Goal: Task Accomplishment & Management: Use online tool/utility

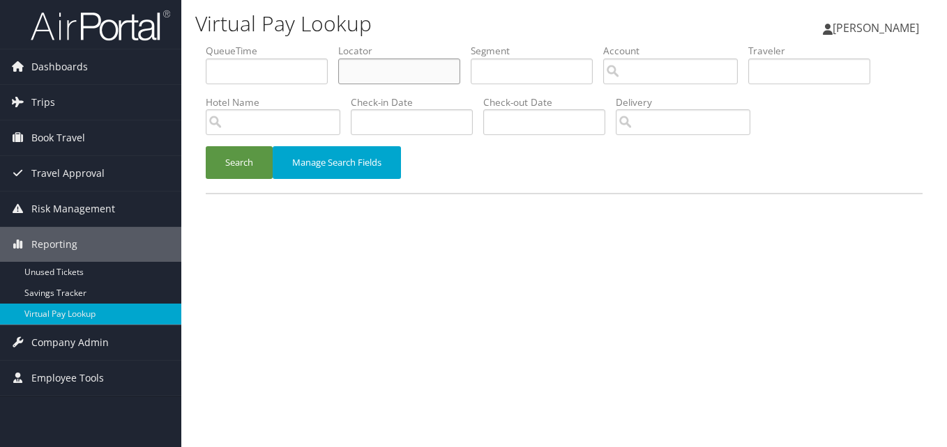
drag, startPoint x: 391, startPoint y: 75, endPoint x: 350, endPoint y: 87, distance: 42.8
click at [390, 75] on input "text" at bounding box center [399, 72] width 122 height 26
paste input "LNCVSZ"
type input "LNCVSZ"
click at [199, 187] on div "Search Manage Search Fields" at bounding box center [563, 169] width 737 height 47
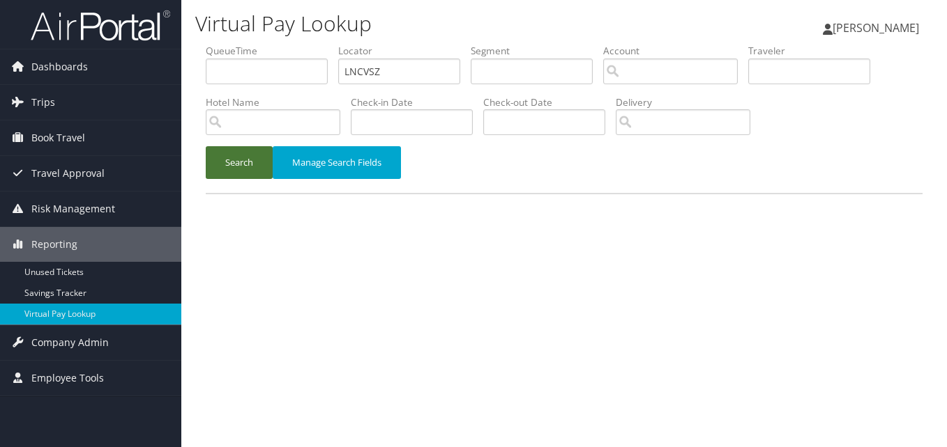
click at [223, 171] on button "Search" at bounding box center [239, 162] width 67 height 33
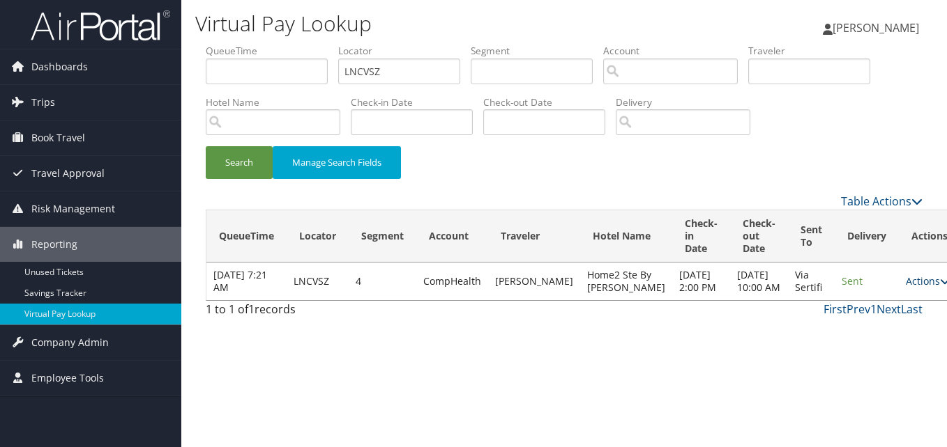
click at [905, 288] on link "Actions" at bounding box center [927, 281] width 44 height 13
click at [847, 335] on link "Logs" at bounding box center [862, 338] width 88 height 24
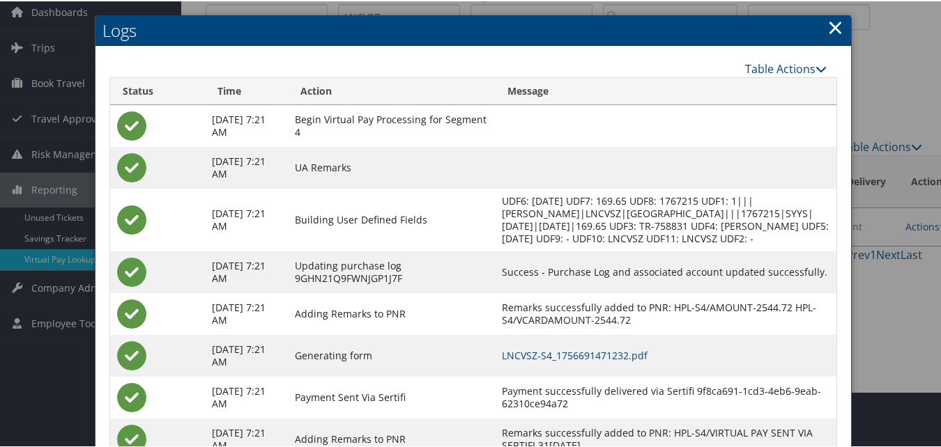
scroll to position [119, 0]
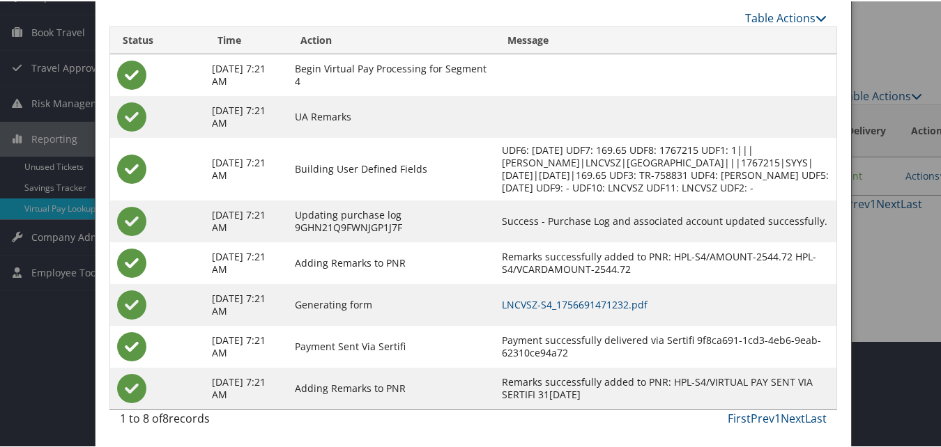
click at [588, 291] on td "LNCVSZ-S4_1756691471232.pdf" at bounding box center [666, 304] width 342 height 42
click at [590, 297] on link "LNCVSZ-S4_1756691471232.pdf" at bounding box center [575, 303] width 146 height 13
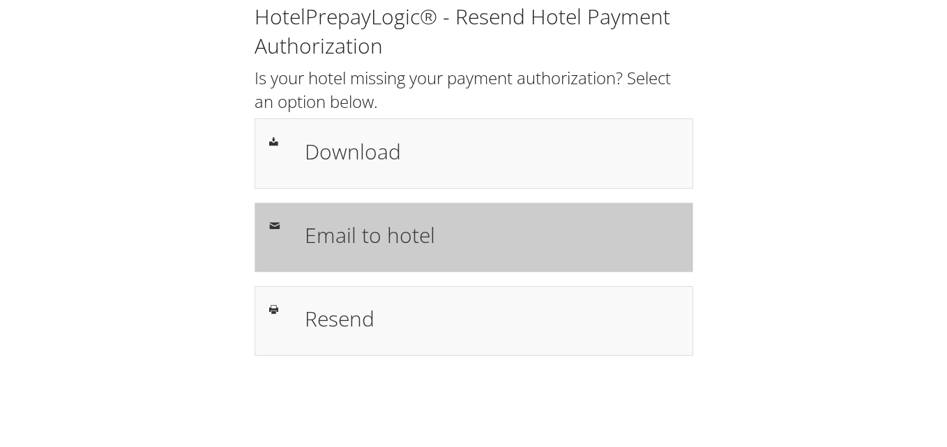
click at [369, 232] on h1 "Email to hotel" at bounding box center [492, 235] width 374 height 31
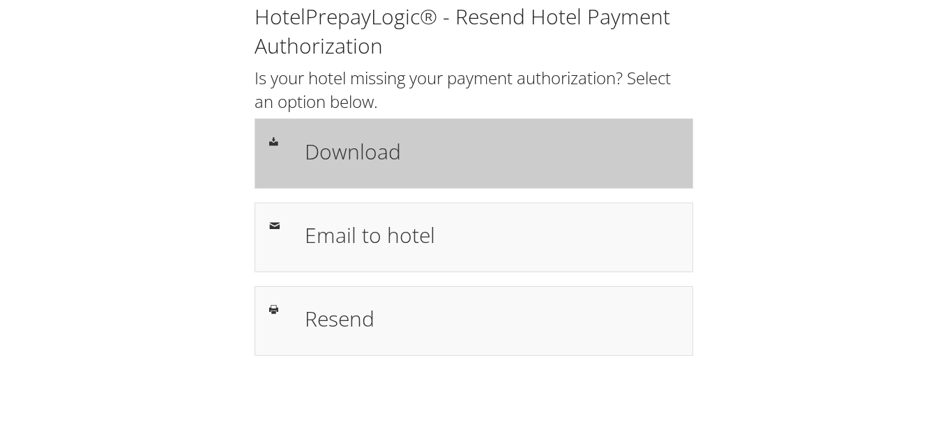
click at [377, 173] on div "Download" at bounding box center [491, 153] width 395 height 40
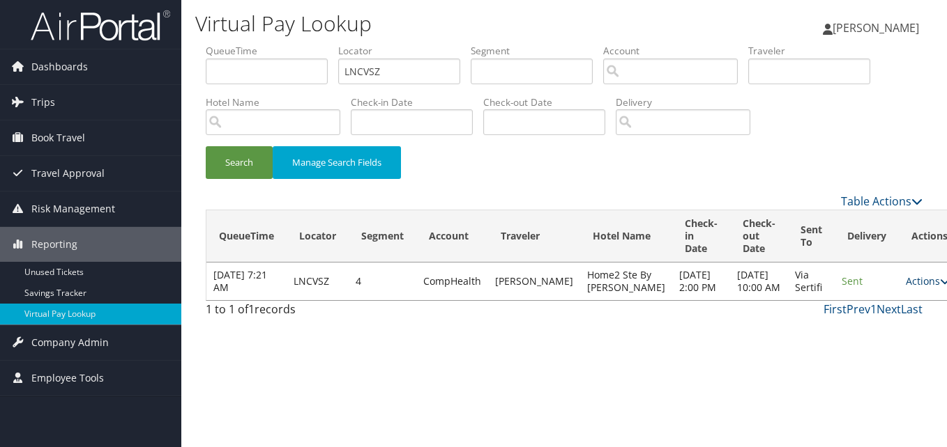
click at [905, 288] on link "Actions" at bounding box center [927, 281] width 44 height 13
click at [875, 321] on link "Resend" at bounding box center [862, 314] width 88 height 24
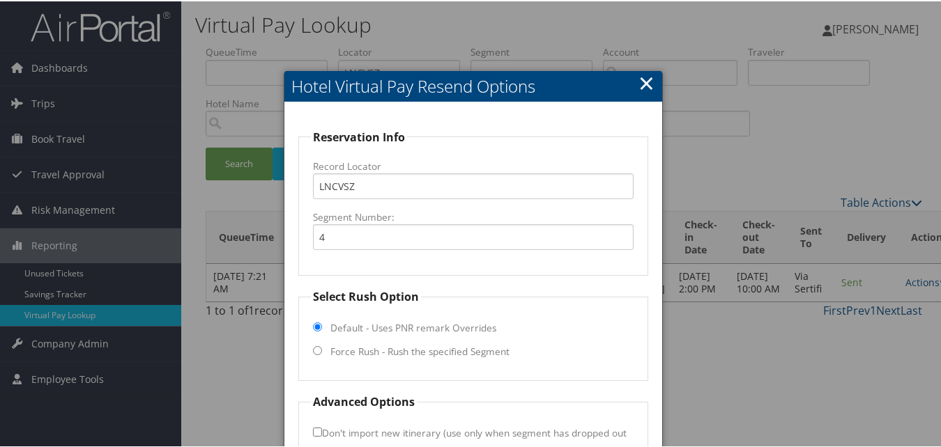
click at [647, 81] on link "×" at bounding box center [646, 82] width 16 height 28
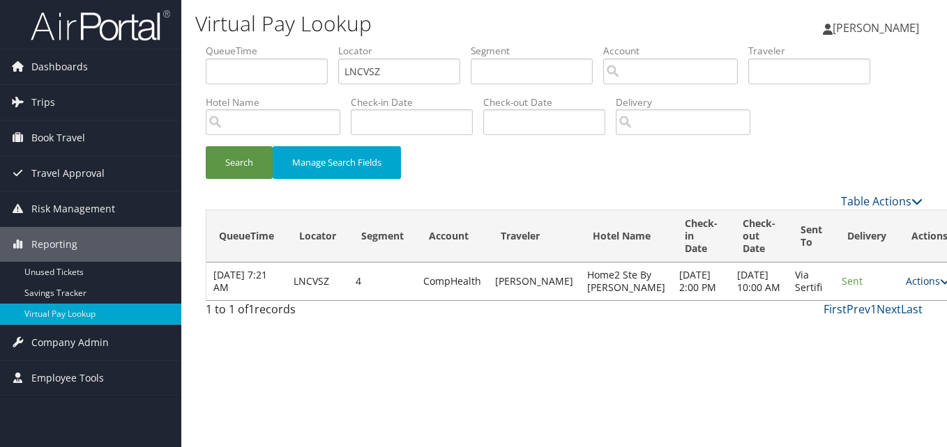
click at [905, 288] on link "Actions" at bounding box center [927, 281] width 44 height 13
click at [838, 336] on link "Logs" at bounding box center [862, 338] width 88 height 24
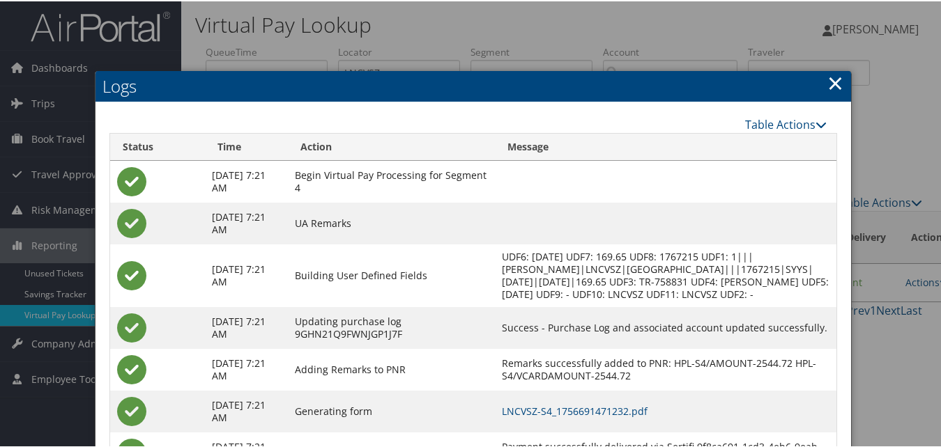
drag, startPoint x: 831, startPoint y: 79, endPoint x: 823, endPoint y: 80, distance: 7.7
click at [831, 79] on link "×" at bounding box center [835, 82] width 16 height 28
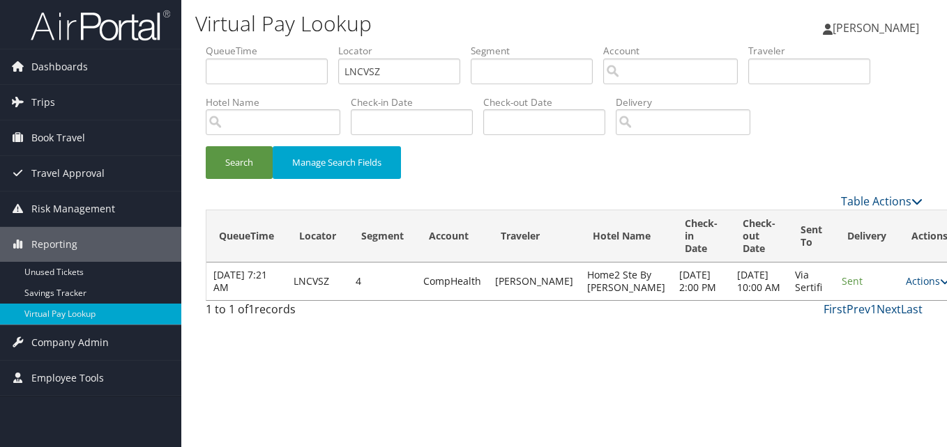
click at [905, 288] on link "Actions" at bounding box center [927, 281] width 44 height 13
click at [832, 310] on link "Resend" at bounding box center [862, 314] width 88 height 24
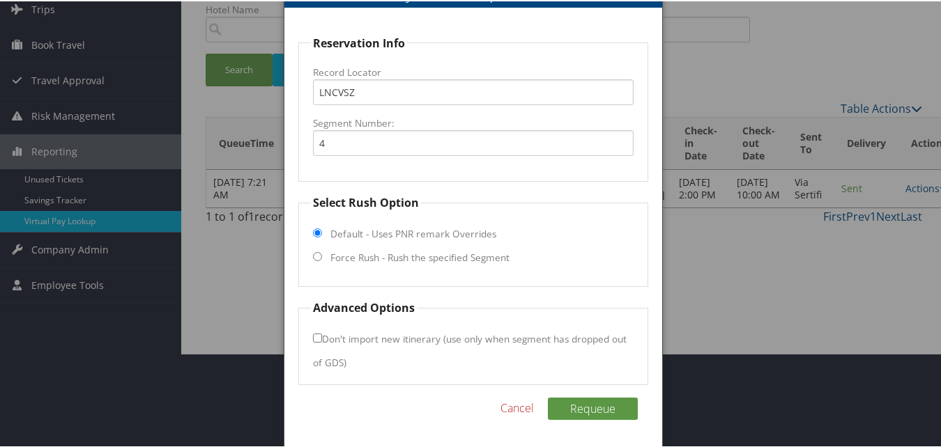
click at [440, 245] on fieldset "Select Rush Option Default - Uses PNR remark Overrides Force Rush - Rush the sp…" at bounding box center [472, 239] width 349 height 93
click at [440, 255] on label "Force Rush - Rush the specified Segment" at bounding box center [419, 257] width 179 height 14
click at [322, 255] on input "Force Rush - Rush the specified Segment" at bounding box center [317, 255] width 9 height 9
radio input "true"
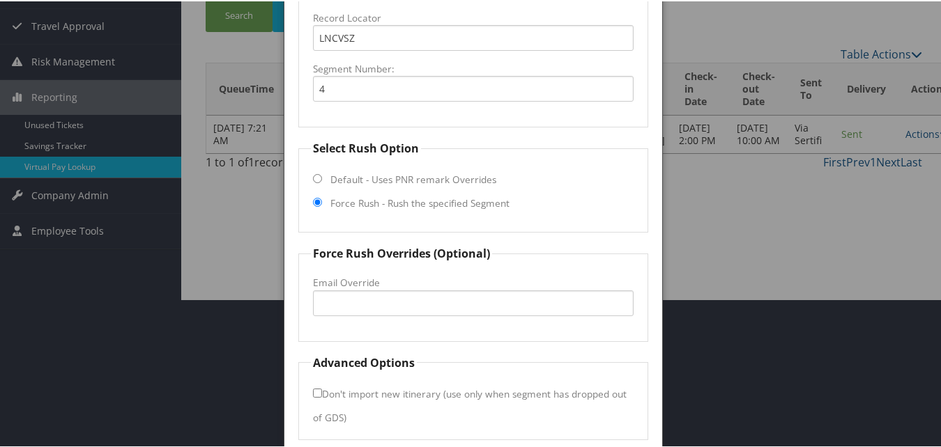
scroll to position [204, 0]
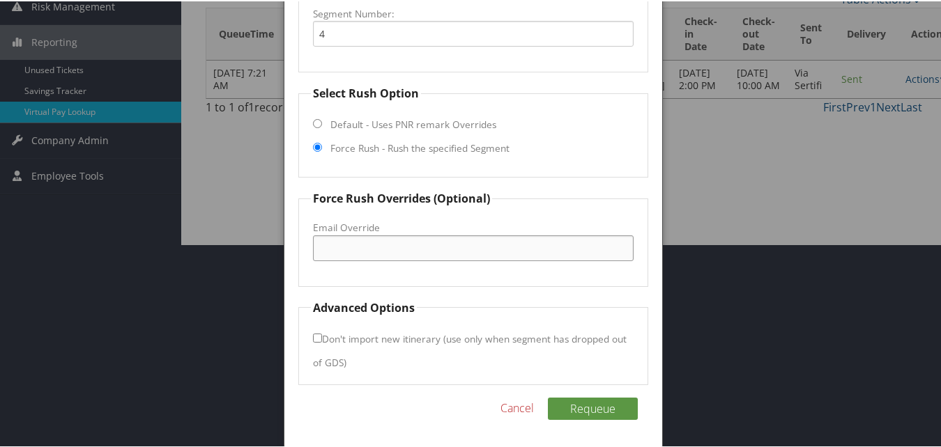
click at [410, 243] on input "Email Override" at bounding box center [473, 247] width 320 height 26
click at [499, 253] on input "h2.fatcf.fd@baywoodhotels.com" at bounding box center [473, 247] width 320 height 26
type input "h2.fatcf.fd@baywoodhotels.com"
click at [589, 406] on button "Requeue" at bounding box center [593, 408] width 90 height 22
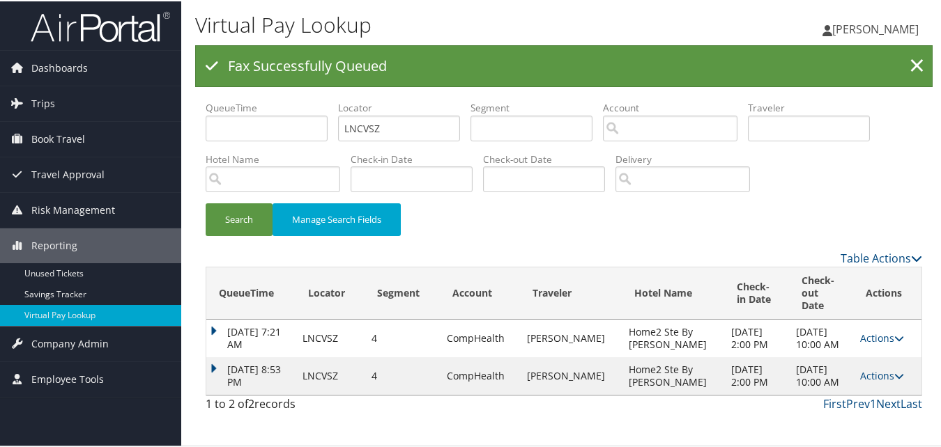
scroll to position [0, 0]
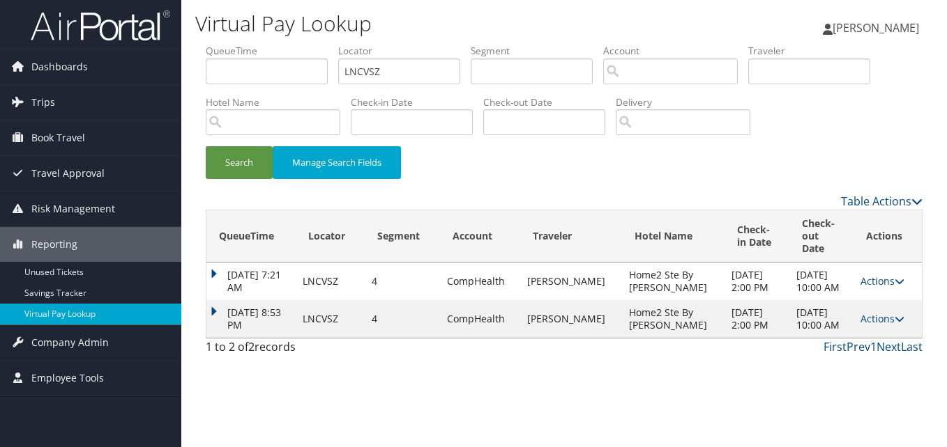
click at [217, 302] on td "Oct 2, 2025 8:53 PM" at bounding box center [250, 319] width 89 height 38
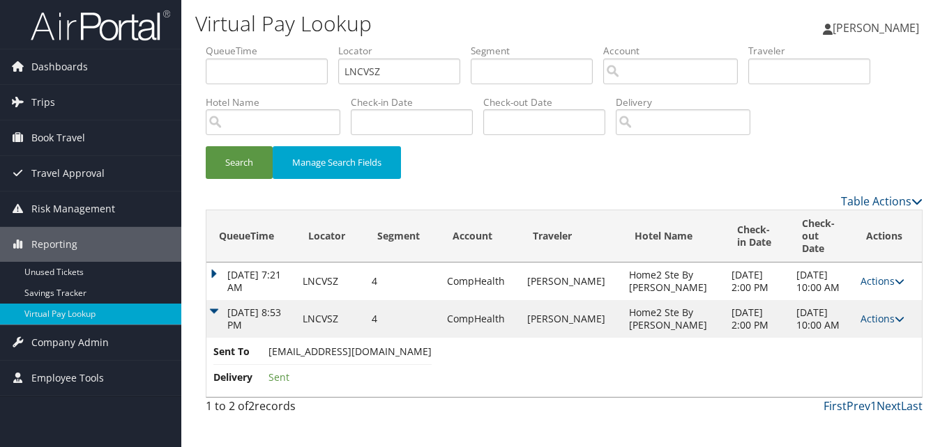
drag, startPoint x: 265, startPoint y: 362, endPoint x: 412, endPoint y: 367, distance: 147.1
click at [412, 365] on li "Sent To h2.fatcf.fd@baywoodhotels.com" at bounding box center [322, 354] width 218 height 21
copy li "h2.fatcf.fd@baywoodhotels.com"
drag, startPoint x: 884, startPoint y: 325, endPoint x: 817, endPoint y: 339, distance: 69.2
click at [884, 325] on link "Actions" at bounding box center [882, 318] width 44 height 13
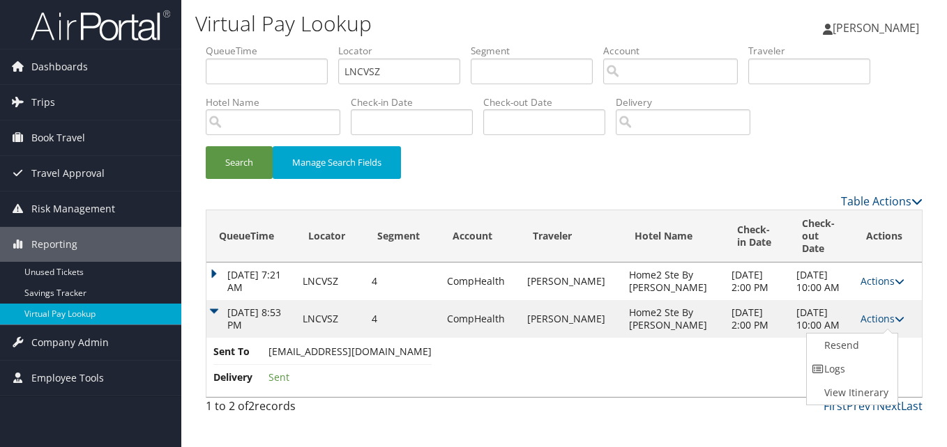
drag, startPoint x: 848, startPoint y: 363, endPoint x: 292, endPoint y: 169, distance: 588.6
click at [848, 364] on link "Logs" at bounding box center [850, 370] width 88 height 24
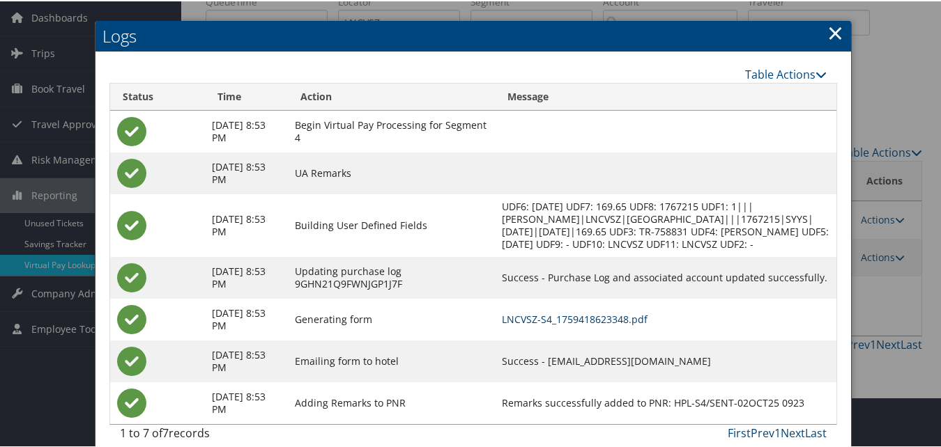
scroll to position [77, 0]
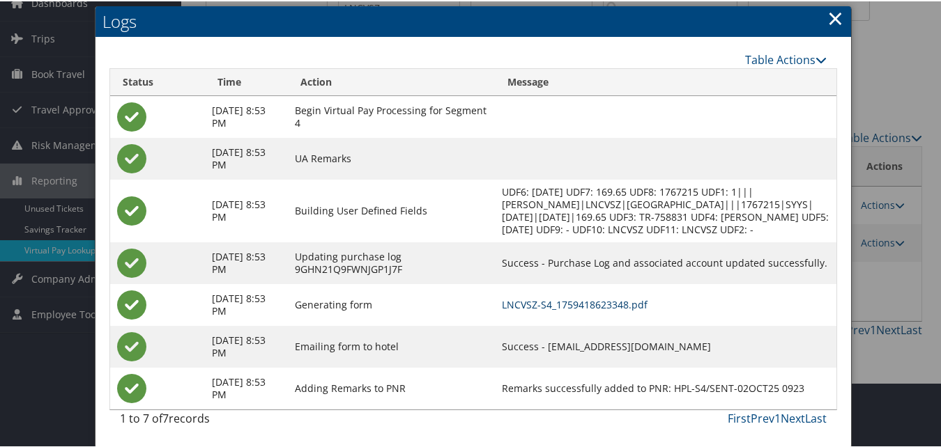
click at [631, 300] on link "LNCVSZ-S4_1759418623348.pdf" at bounding box center [575, 303] width 146 height 13
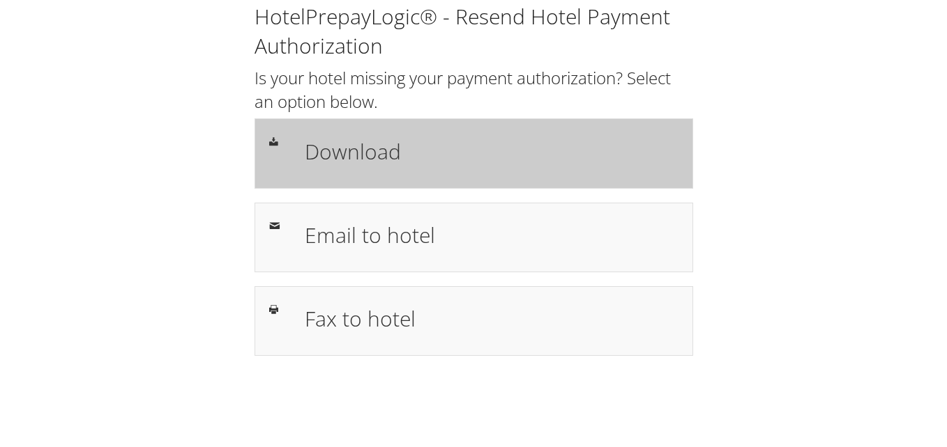
click at [368, 125] on div "Download" at bounding box center [473, 153] width 438 height 70
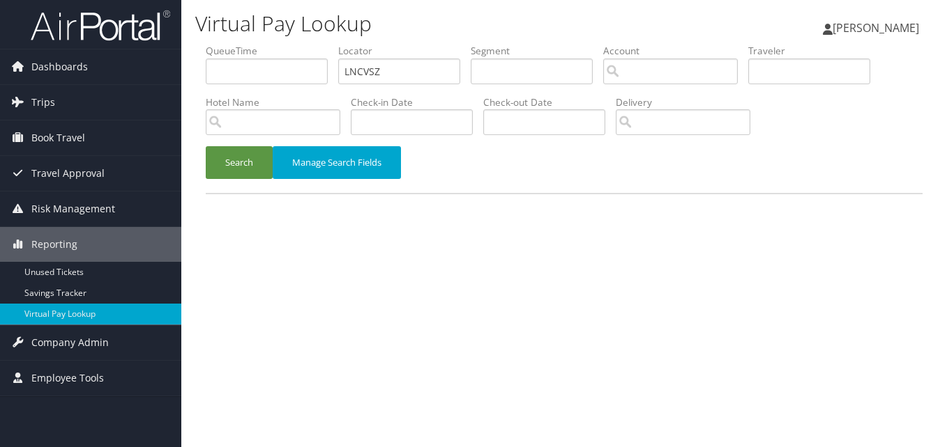
click at [209, 44] on ul "QueueTime Locator LNCVSZ Segment Account Traveler Hotel Name Check-in Date Chec…" at bounding box center [564, 44] width 717 height 0
type input "YVWRAY"
click at [239, 177] on button "Search" at bounding box center [239, 162] width 67 height 33
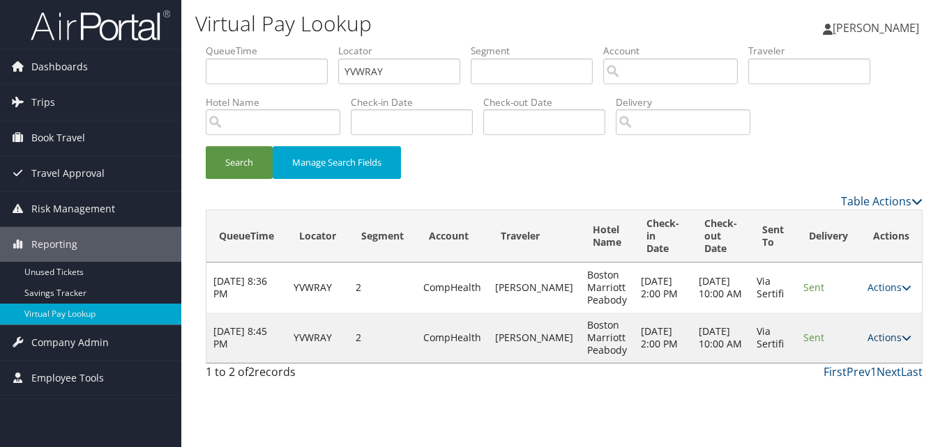
click at [885, 332] on link "Actions" at bounding box center [889, 337] width 44 height 13
click at [854, 376] on link "Logs" at bounding box center [862, 382] width 88 height 24
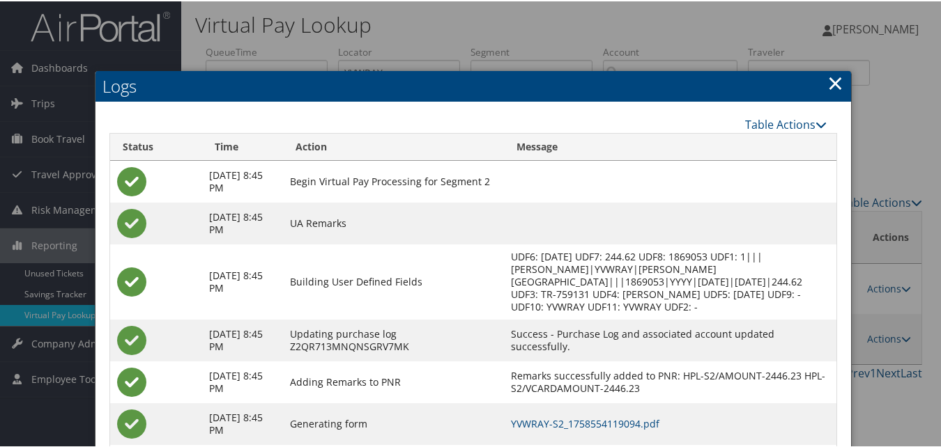
click at [837, 84] on link "×" at bounding box center [835, 82] width 16 height 28
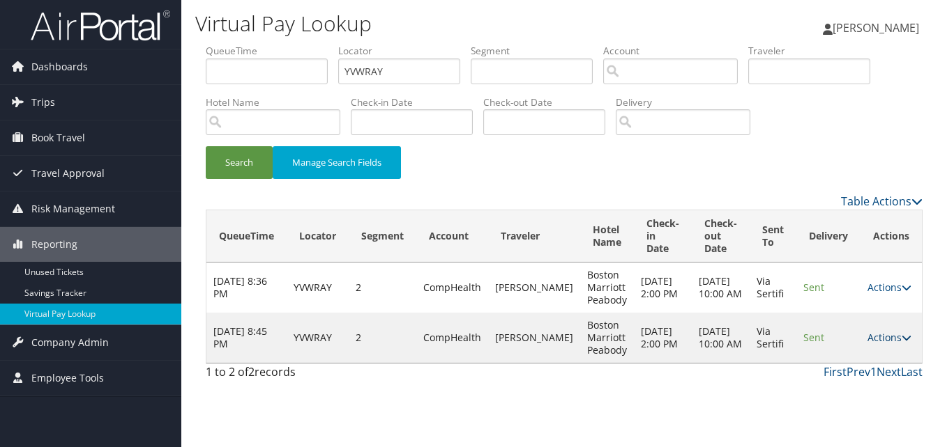
click at [878, 337] on link "Actions" at bounding box center [889, 337] width 44 height 13
drag, startPoint x: 857, startPoint y: 377, endPoint x: 820, endPoint y: 362, distance: 39.7
click at [857, 378] on link "Logs" at bounding box center [862, 382] width 88 height 24
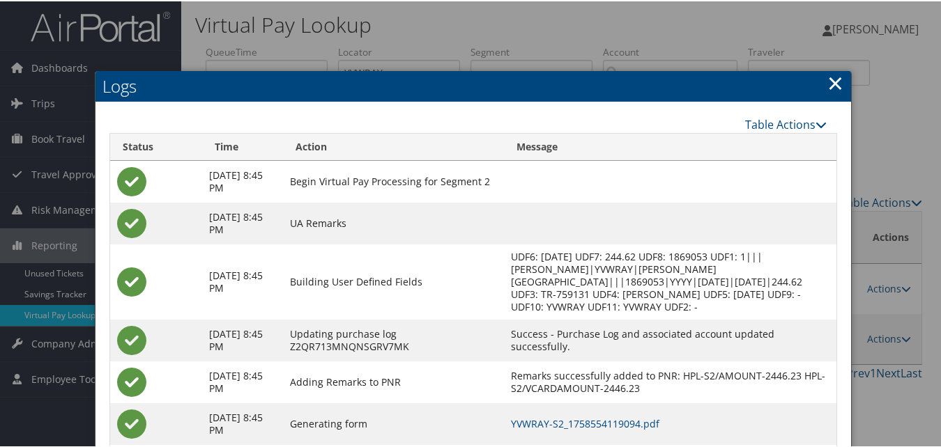
click at [827, 72] on link "×" at bounding box center [835, 82] width 16 height 28
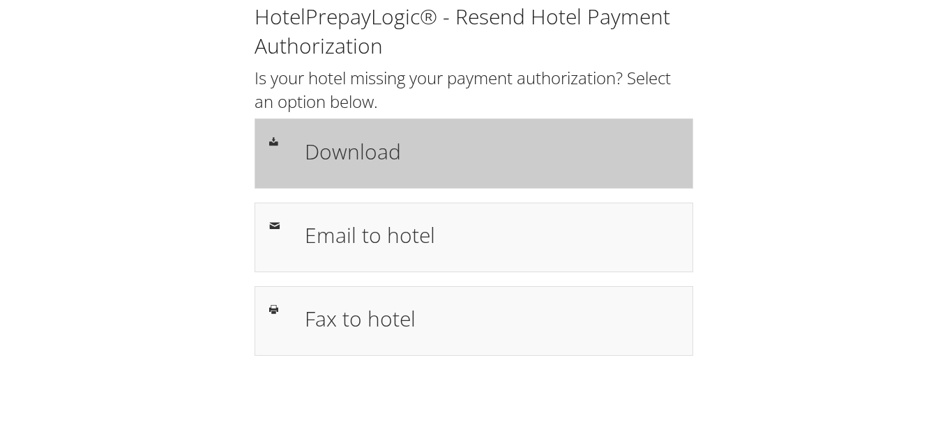
click at [475, 178] on div "Download" at bounding box center [473, 153] width 438 height 70
click at [348, 160] on h1 "Download" at bounding box center [492, 151] width 374 height 31
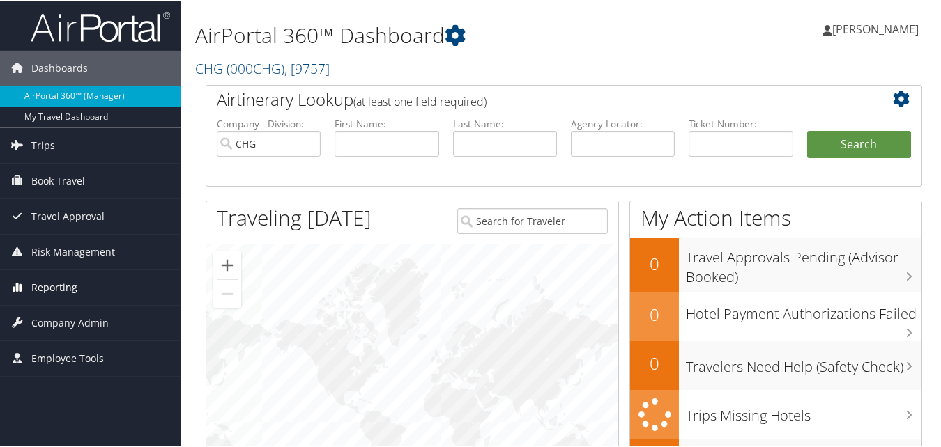
click at [49, 291] on span "Reporting" at bounding box center [54, 286] width 46 height 35
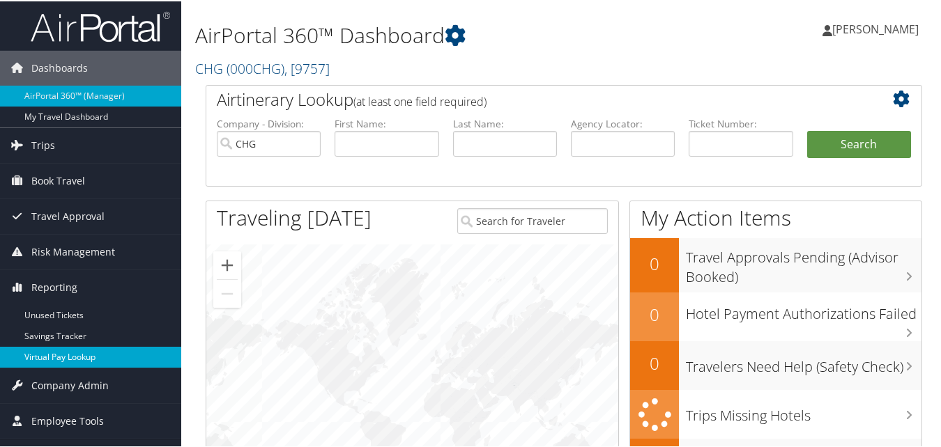
click at [63, 362] on link "Virtual Pay Lookup" at bounding box center [90, 356] width 181 height 21
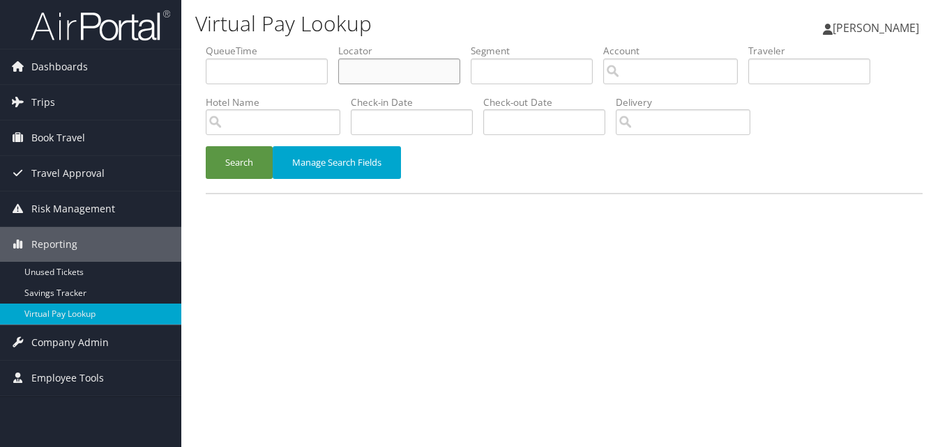
click at [345, 67] on input "text" at bounding box center [399, 72] width 122 height 26
paste input "SCDRHH"
click at [206, 146] on button "Search" at bounding box center [239, 162] width 67 height 33
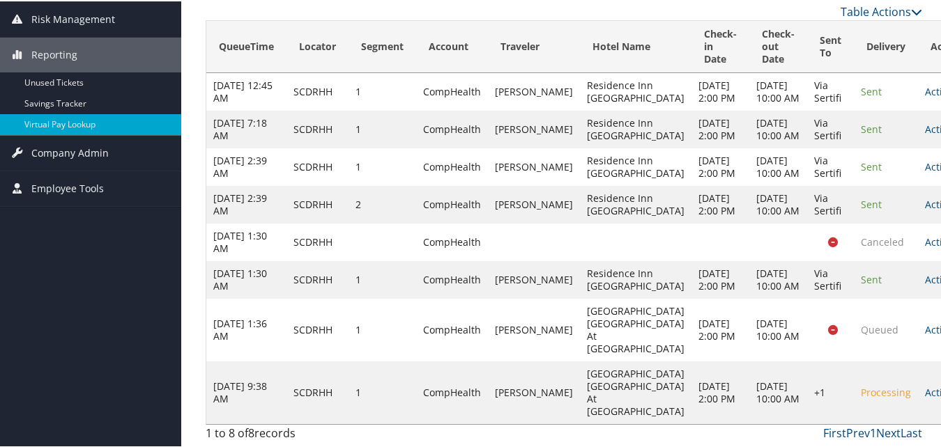
scroll to position [367, 0]
drag, startPoint x: 870, startPoint y: 215, endPoint x: 817, endPoint y: 229, distance: 54.6
click at [925, 272] on link "Actions" at bounding box center [947, 278] width 44 height 13
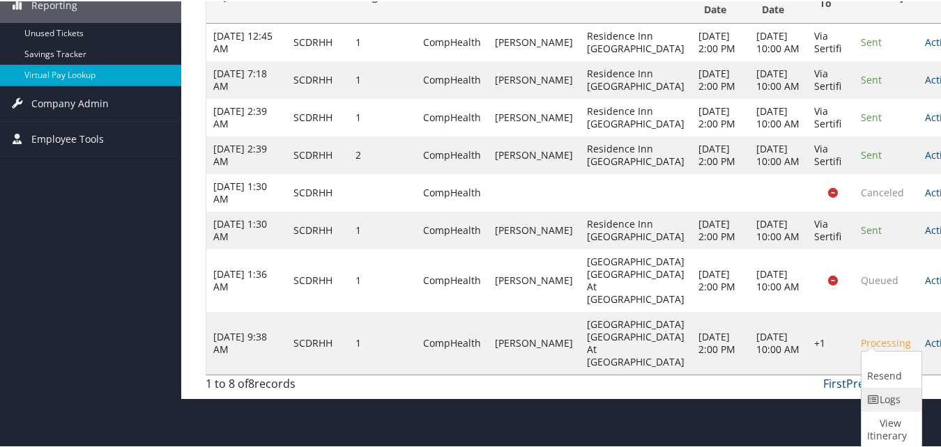
click at [877, 394] on icon at bounding box center [873, 399] width 13 height 10
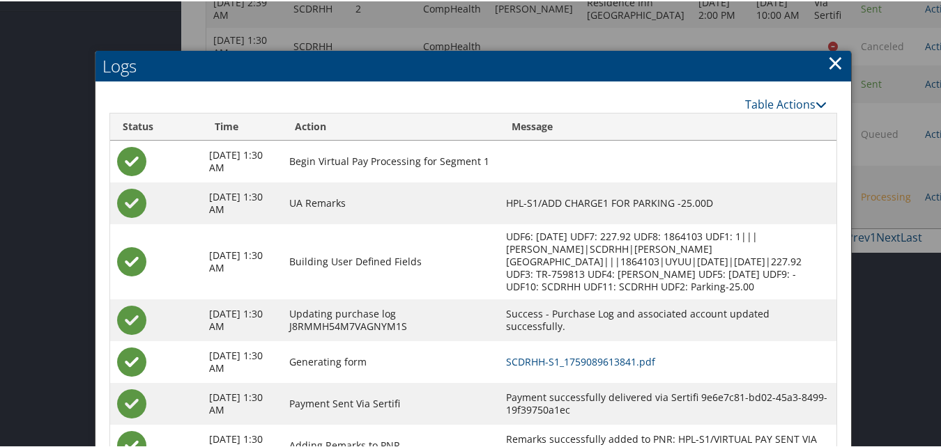
click at [832, 64] on link "×" at bounding box center [835, 61] width 16 height 28
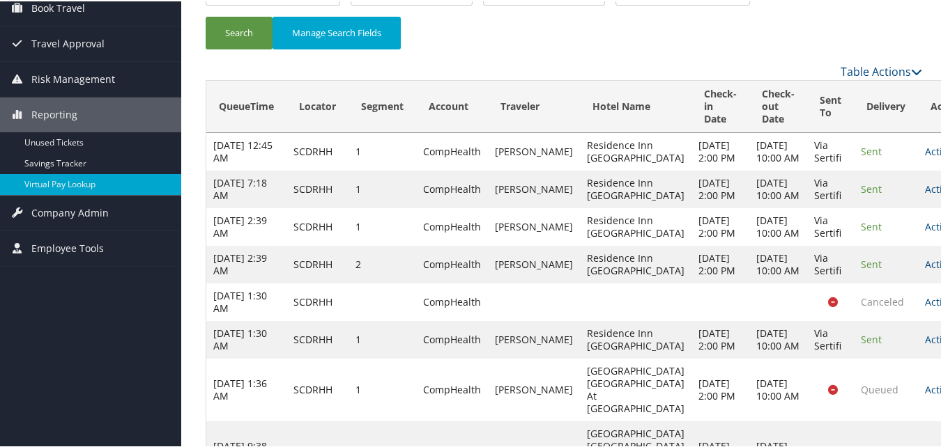
scroll to position [0, 0]
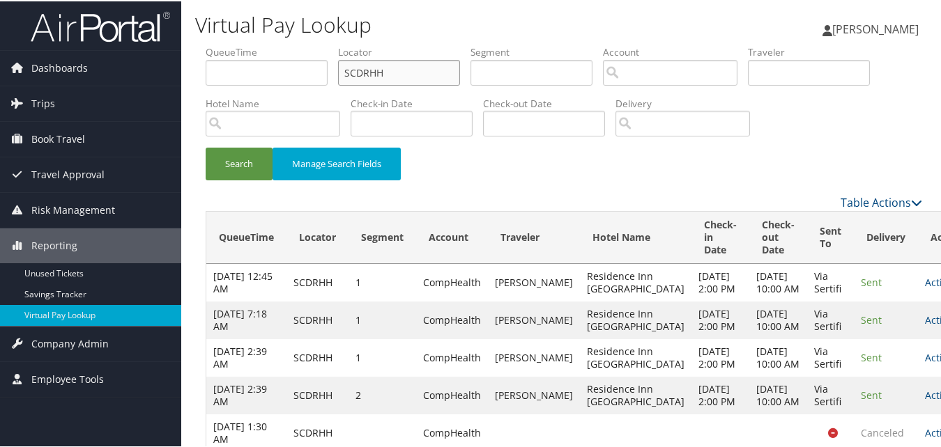
drag, startPoint x: 359, startPoint y: 73, endPoint x: 330, endPoint y: 77, distance: 29.6
click at [330, 44] on ul "QueueTime Locator SCDRHH Segment Account Traveler Hotel Name Check-in Date Chec…" at bounding box center [564, 44] width 717 height 0
paste input "YVWRAY"
type input "YVWRAY"
click at [259, 158] on button "Search" at bounding box center [239, 162] width 67 height 33
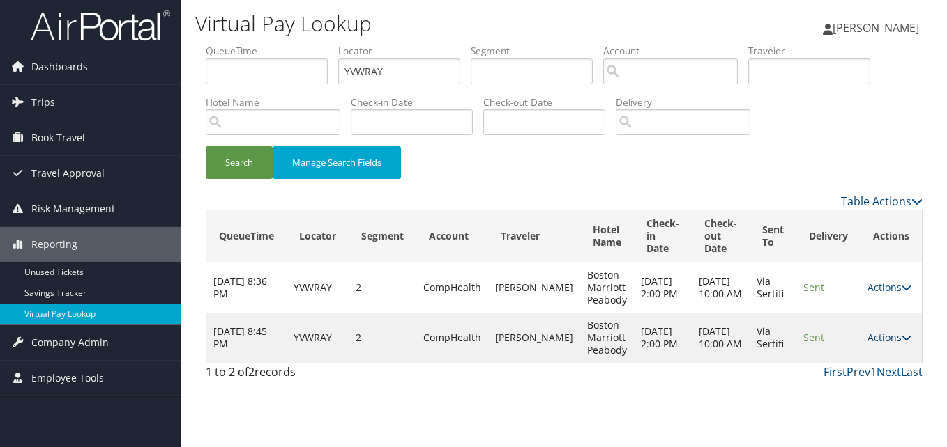
click at [887, 337] on link "Actions" at bounding box center [889, 337] width 44 height 13
click at [846, 383] on link "Logs" at bounding box center [862, 382] width 88 height 24
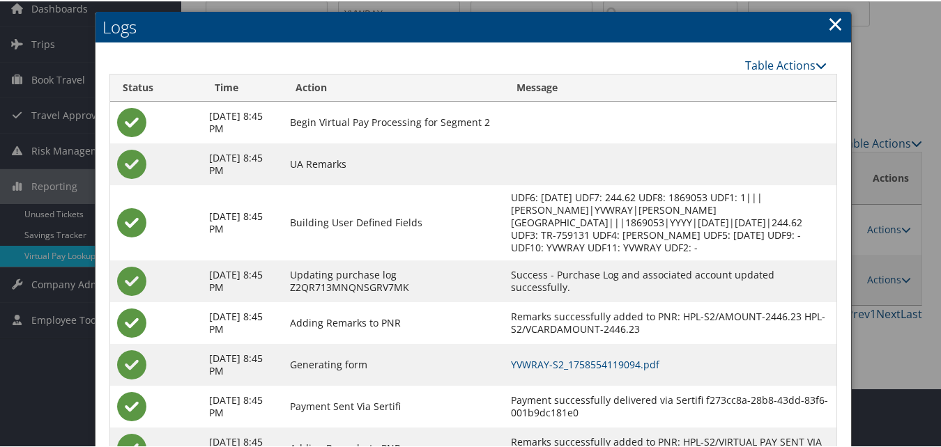
scroll to position [119, 0]
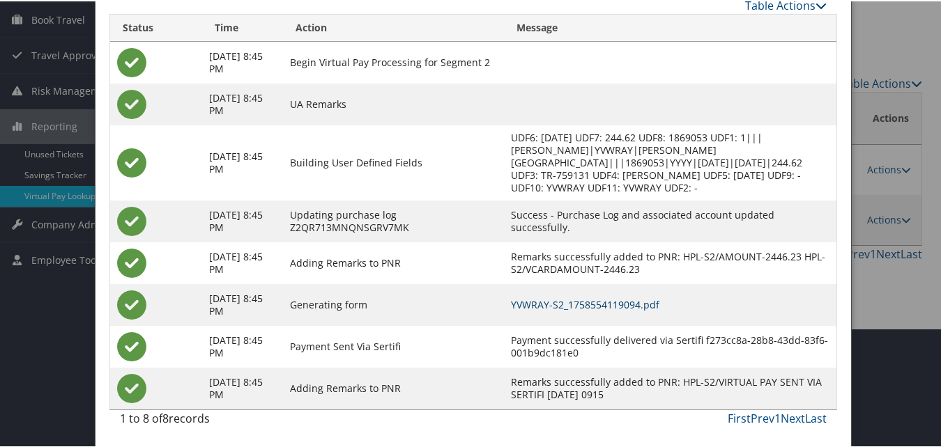
click at [605, 306] on link "YVWRAY-S2_1758554119094.pdf" at bounding box center [585, 303] width 148 height 13
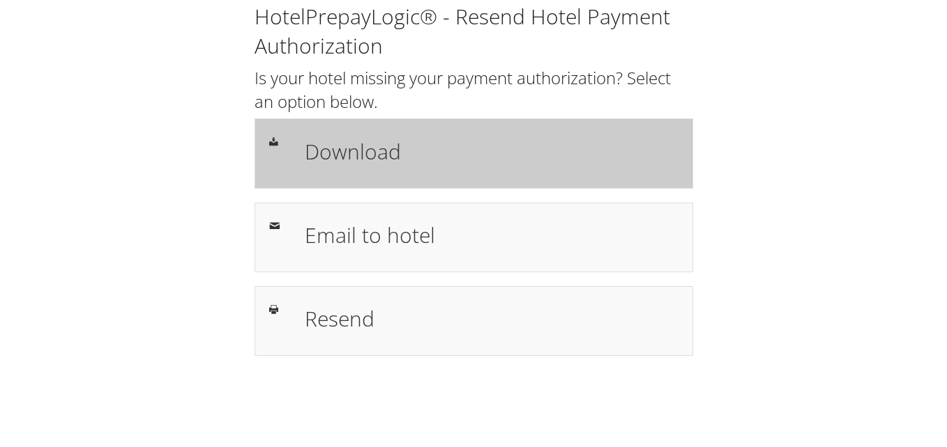
click at [266, 167] on div "Download" at bounding box center [474, 153] width 430 height 40
click at [388, 152] on h1 "Download" at bounding box center [492, 151] width 374 height 31
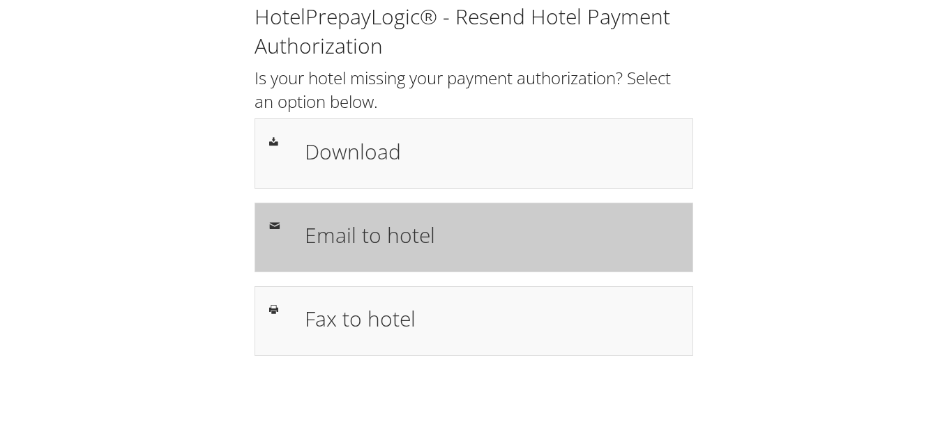
click at [266, 233] on div at bounding box center [277, 225] width 36 height 17
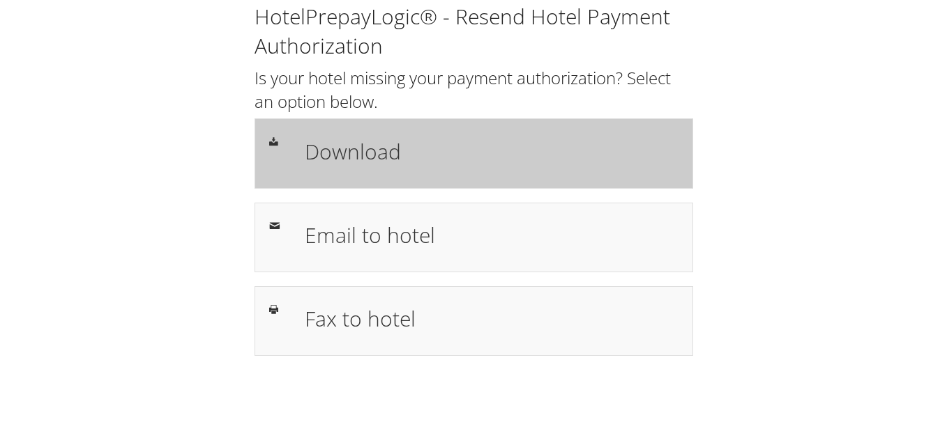
click at [424, 153] on h1 "Download" at bounding box center [492, 151] width 374 height 31
click at [430, 133] on div "Download" at bounding box center [491, 153] width 395 height 40
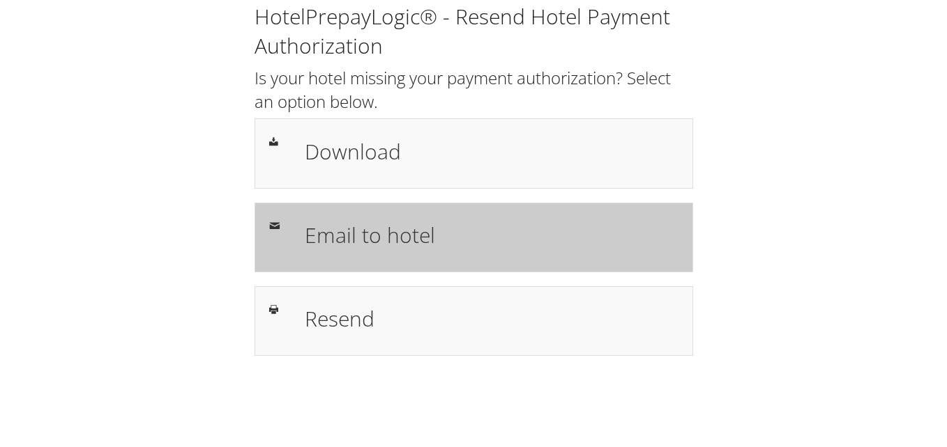
click at [388, 220] on h1 "Email to hotel" at bounding box center [492, 235] width 374 height 31
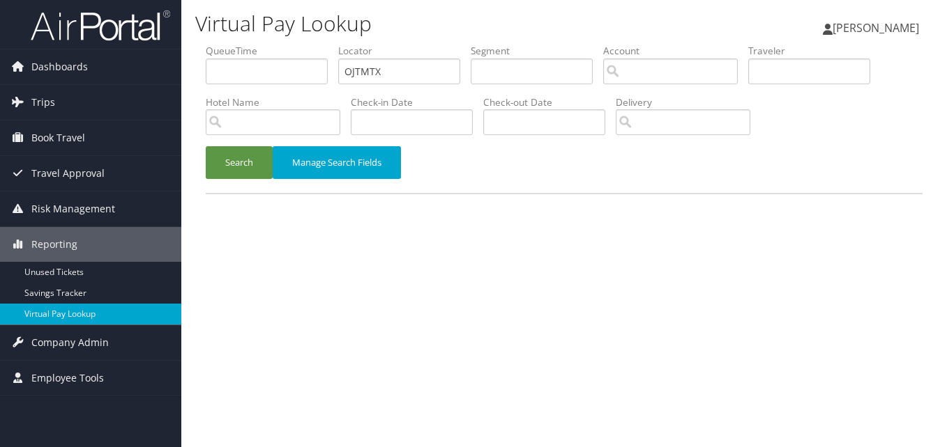
click at [295, 44] on ul "QueueTime Locator OJTMTX Segment Account Traveler Hotel Name Check-in Date Chec…" at bounding box center [564, 44] width 717 height 0
type input "OJTMTX"
click at [270, 164] on button "Search" at bounding box center [239, 162] width 67 height 33
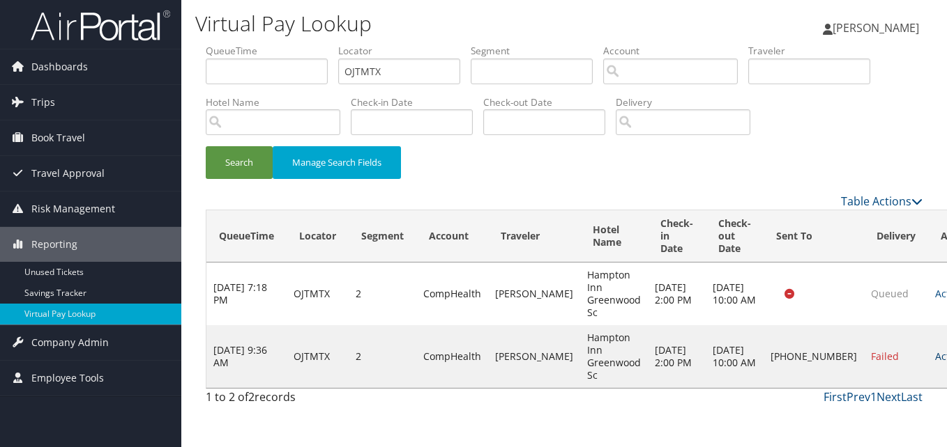
click at [935, 353] on link "Actions" at bounding box center [957, 356] width 44 height 13
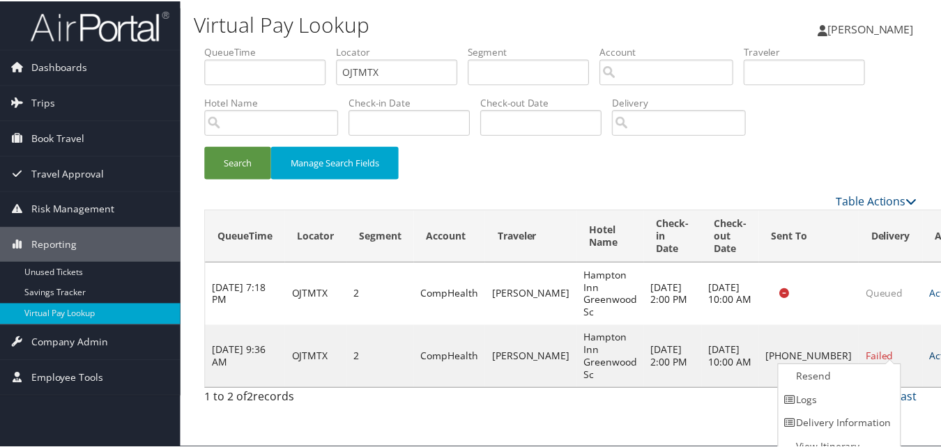
scroll to position [13, 0]
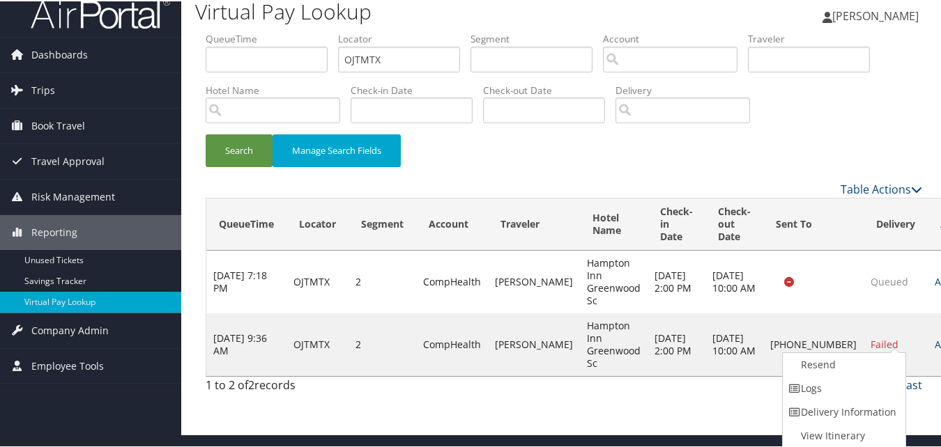
click at [694, 388] on div "First Prev 1 Next Last" at bounding box center [656, 384] width 533 height 17
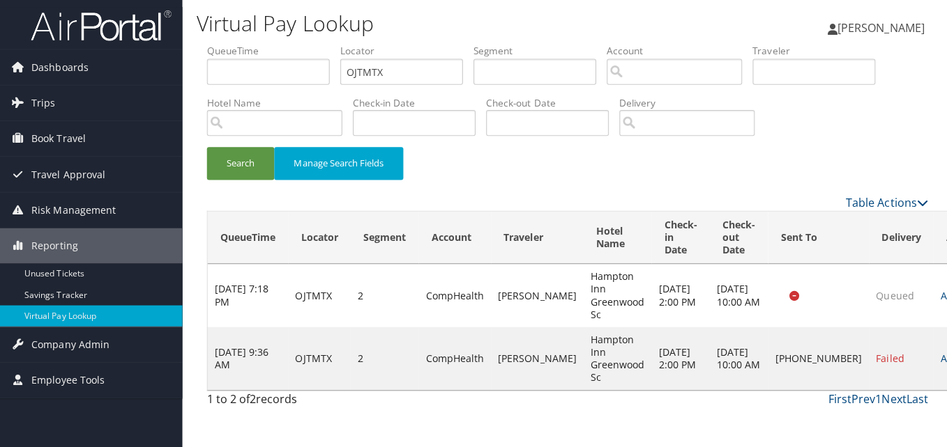
scroll to position [0, 0]
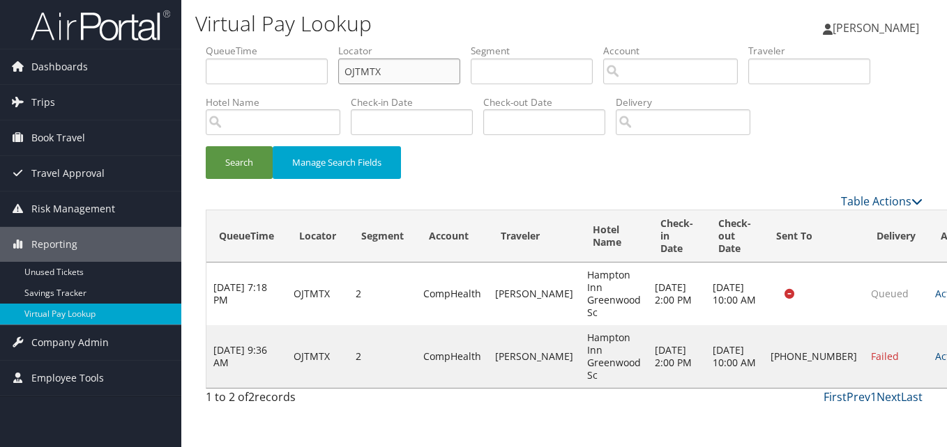
drag, startPoint x: 385, startPoint y: 70, endPoint x: 348, endPoint y: 78, distance: 38.4
click at [348, 78] on input "OJTMTX" at bounding box center [399, 72] width 122 height 26
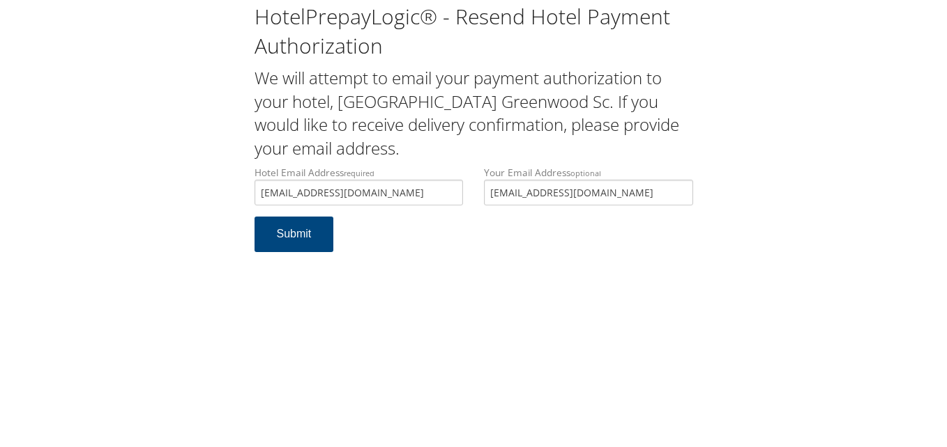
type input "[EMAIL_ADDRESS][DOMAIN_NAME]"
click at [185, 231] on div "HotelPrepayLogic® - Resend Hotel Payment Authorization We will attempt to email…" at bounding box center [473, 133] width 919 height 266
click at [326, 232] on button "Submit" at bounding box center [293, 235] width 79 height 36
drag, startPoint x: 350, startPoint y: 199, endPoint x: 248, endPoint y: 201, distance: 101.8
click at [248, 201] on div "Hotel Email Address required [EMAIL_ADDRESS][DOMAIN_NAME] Hotel email address i…" at bounding box center [359, 191] width 230 height 51
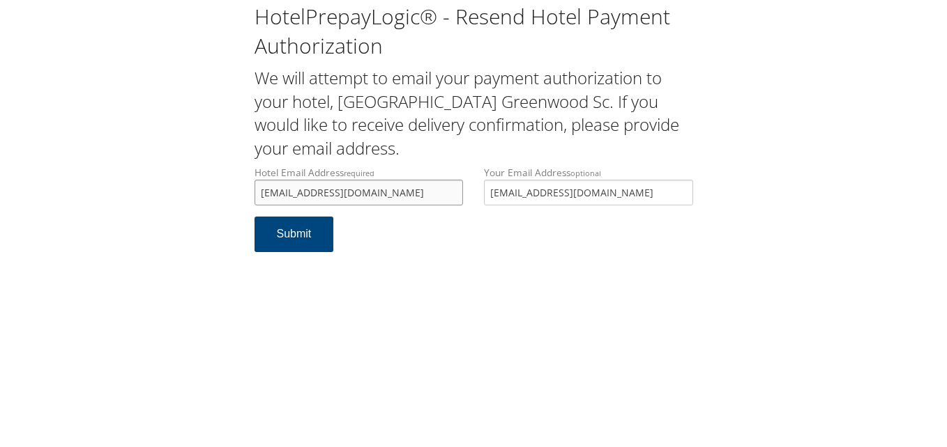
click at [430, 189] on input "[EMAIL_ADDRESS][DOMAIN_NAME]" at bounding box center [358, 193] width 209 height 26
type input "greenwoodhamptoninn"
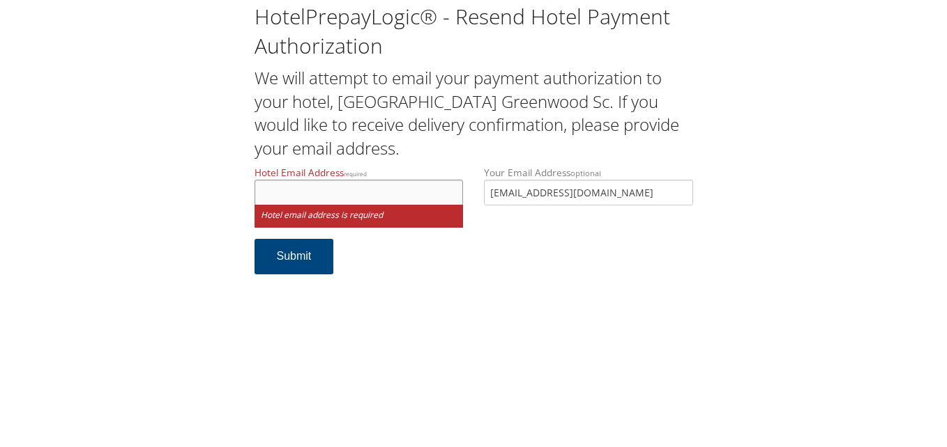
click at [406, 199] on input "Hotel Email Address required" at bounding box center [358, 193] width 209 height 26
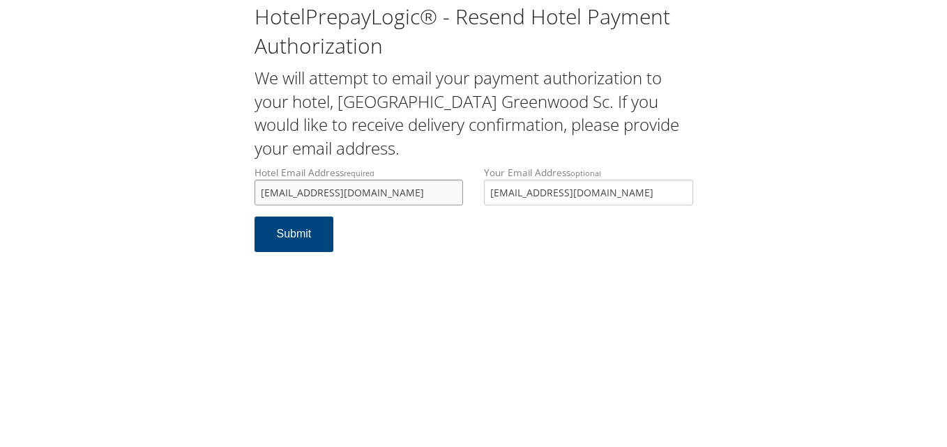
drag, startPoint x: 402, startPoint y: 185, endPoint x: 234, endPoint y: 192, distance: 168.1
click at [234, 192] on div "HotelPrepayLogic® - Resend Hotel Payment Authorization We will attempt to email…" at bounding box center [473, 133] width 919 height 266
type input "emilie.rizer2@hilton.com"
click at [303, 233] on button "Submit" at bounding box center [293, 235] width 79 height 36
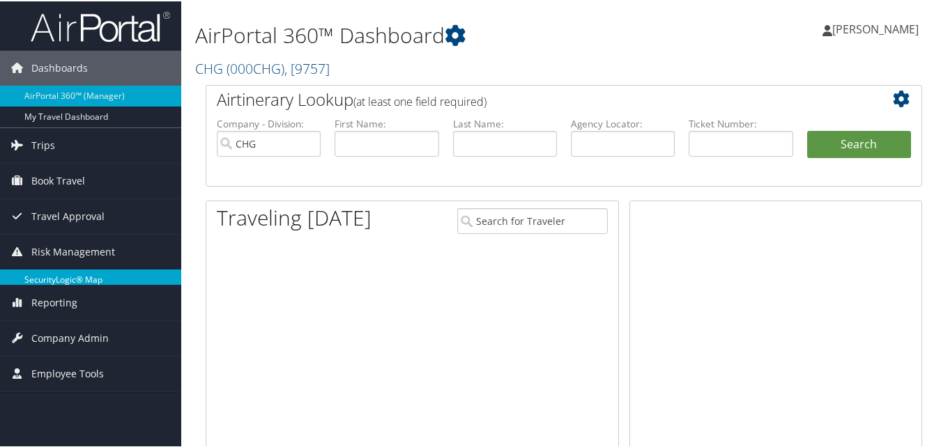
click at [27, 274] on link "SecurityLogic® Map" at bounding box center [90, 278] width 181 height 21
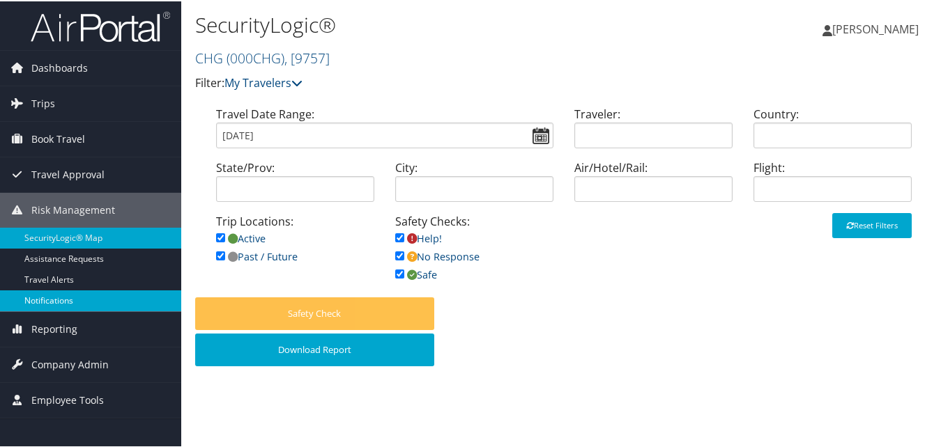
click at [76, 304] on link "Notifications" at bounding box center [90, 299] width 181 height 21
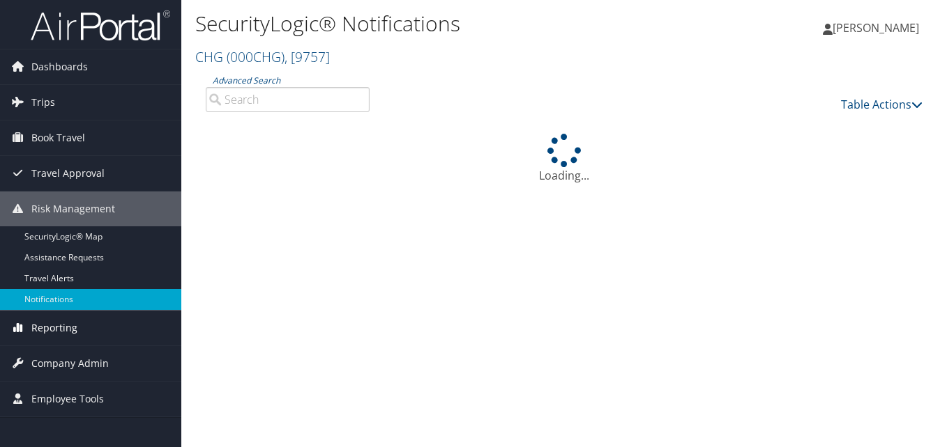
click at [50, 322] on span "Reporting" at bounding box center [54, 328] width 46 height 35
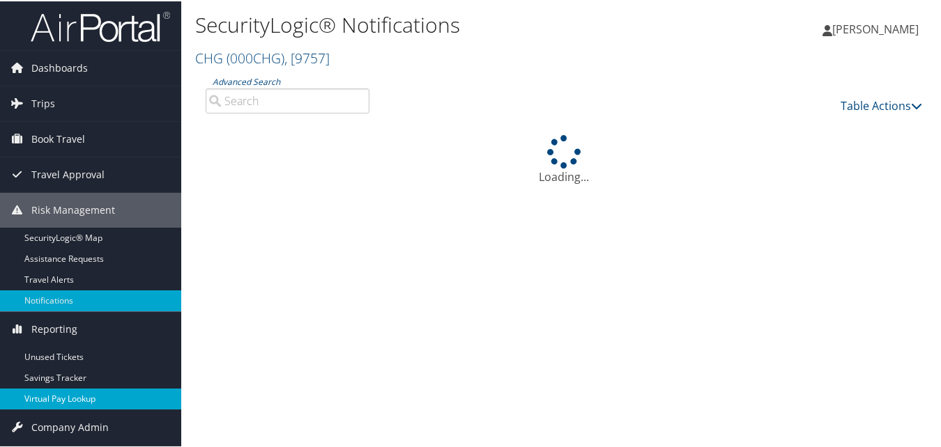
click at [58, 396] on link "Virtual Pay Lookup" at bounding box center [90, 398] width 181 height 21
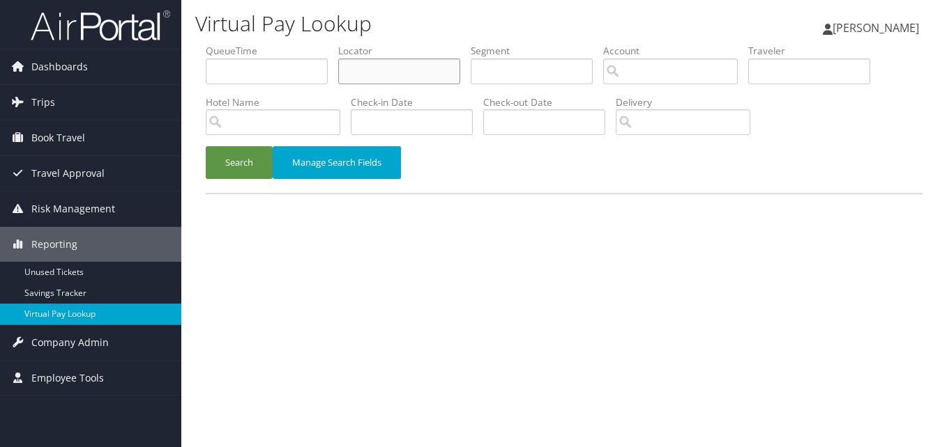
click at [373, 77] on input "text" at bounding box center [399, 72] width 122 height 26
paste input "OJTMTX"
click at [244, 162] on button "Search" at bounding box center [239, 162] width 67 height 33
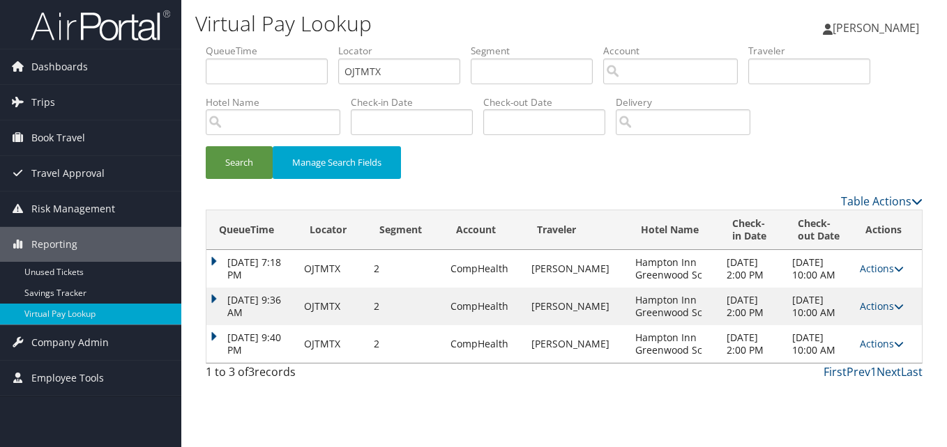
click at [218, 335] on td "Oct 2, 2025 9:40 PM" at bounding box center [251, 344] width 91 height 38
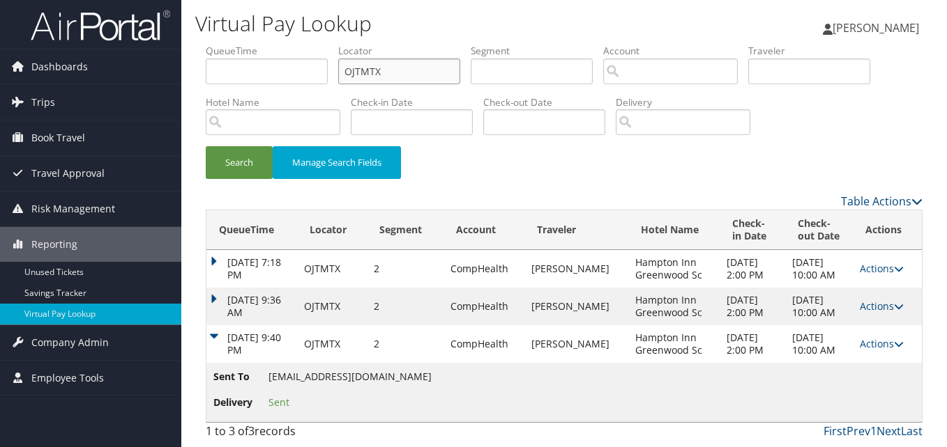
drag, startPoint x: 392, startPoint y: 66, endPoint x: 277, endPoint y: 70, distance: 115.1
click at [277, 44] on ul "QueueTime Locator OJTMTX Segment Account Traveler Hotel Name Check-in Date Chec…" at bounding box center [564, 44] width 717 height 0
paste input "KTVUZC"
type input "KTVUZC"
click at [206, 146] on button "Search" at bounding box center [239, 162] width 67 height 33
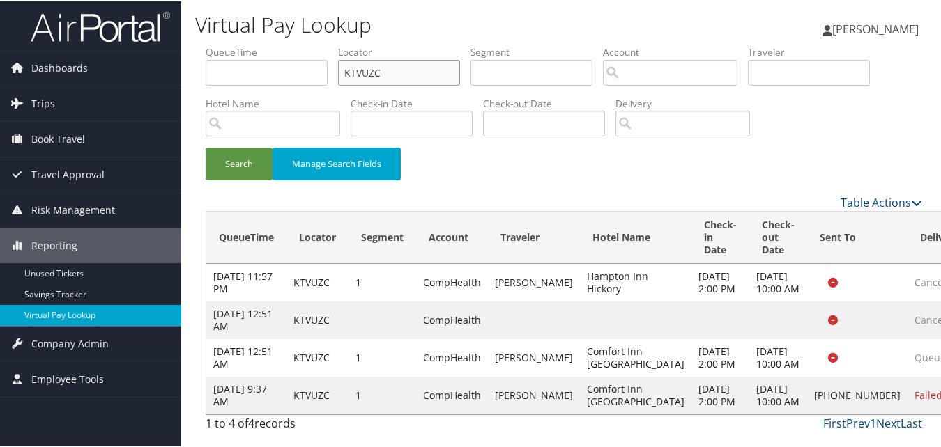
scroll to position [40, 0]
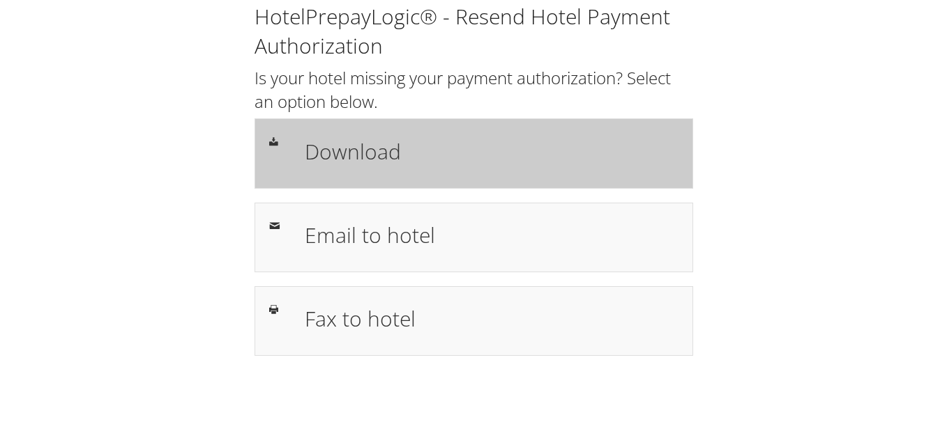
click at [524, 167] on div "Download" at bounding box center [491, 153] width 395 height 40
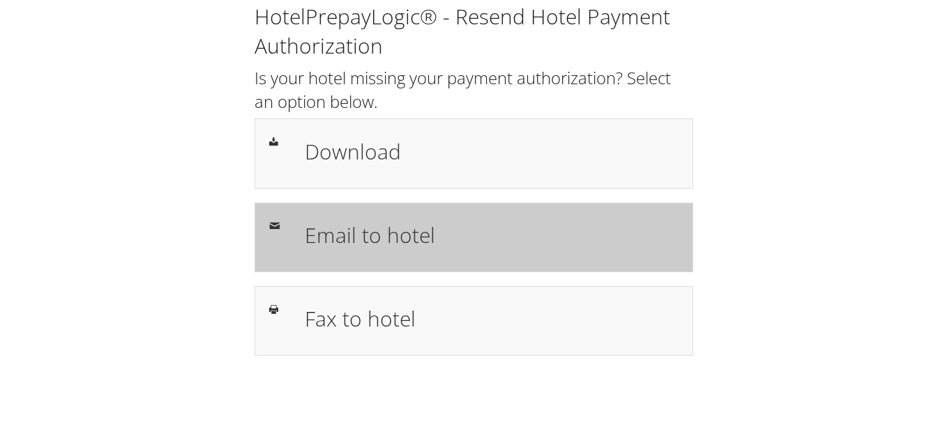
click at [444, 228] on h1 "Email to hotel" at bounding box center [492, 235] width 374 height 31
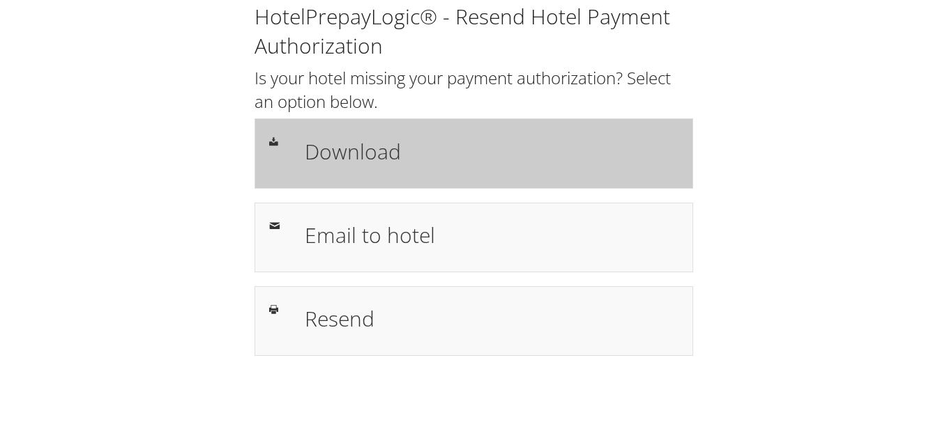
click at [382, 134] on div "Download" at bounding box center [491, 153] width 395 height 40
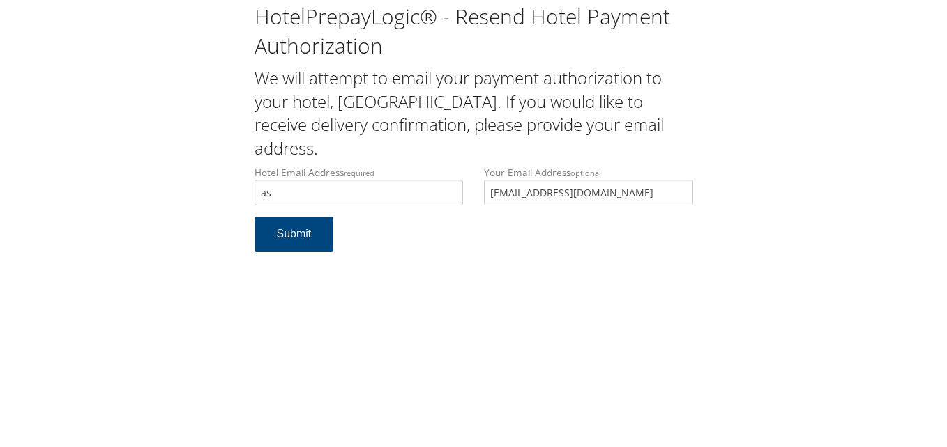
type input "a"
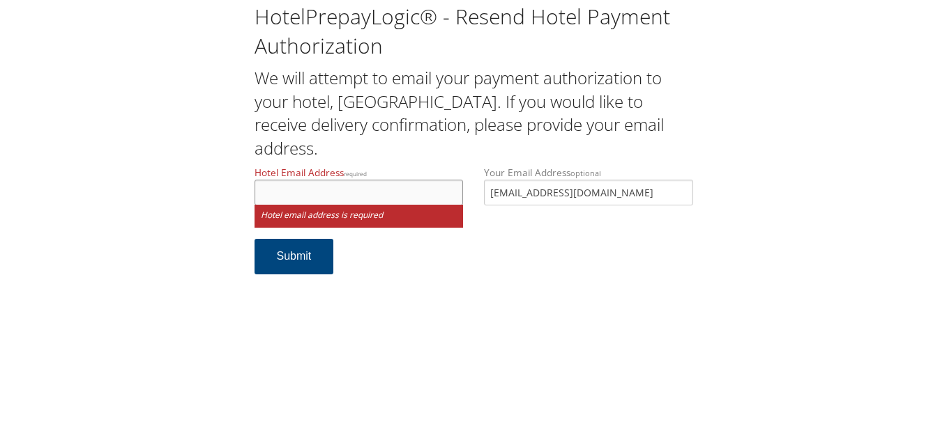
click at [361, 201] on input "Hotel Email Address required" at bounding box center [358, 193] width 209 height 26
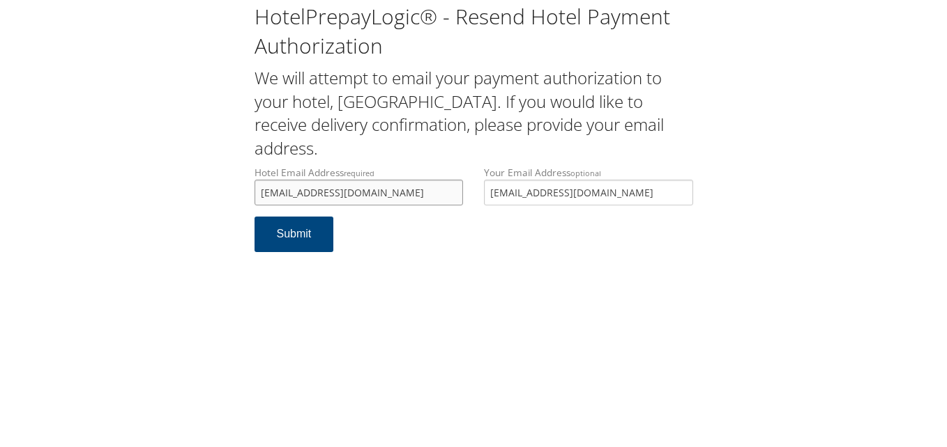
click at [406, 190] on input "[EMAIL_ADDRESS][DOMAIN_NAME]" at bounding box center [358, 193] width 209 height 26
type input "shsrr.frontdesk@gmail.com"
click at [307, 240] on button "Submit" at bounding box center [293, 235] width 79 height 36
drag, startPoint x: 0, startPoint y: 0, endPoint x: 404, endPoint y: 202, distance: 451.4
click at [425, 204] on div "Hotel Email Address required [EMAIL_ADDRESS][DOMAIN_NAME] Hotel email address i…" at bounding box center [359, 191] width 230 height 51
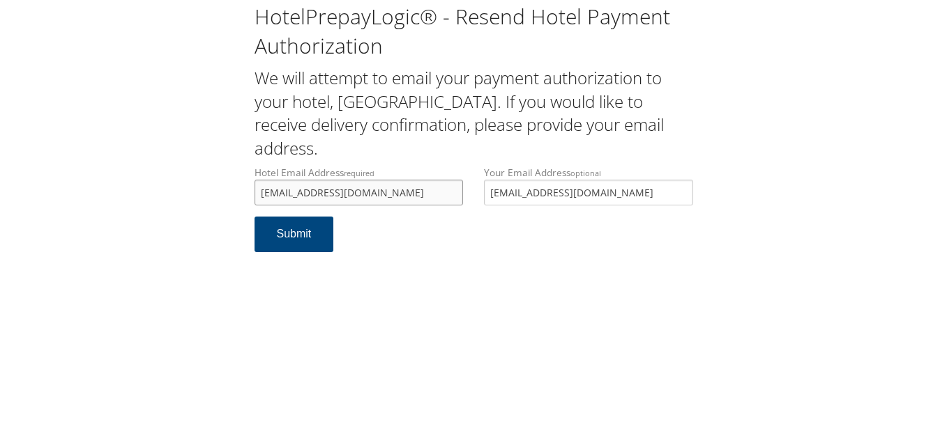
drag, startPoint x: 404, startPoint y: 202, endPoint x: 258, endPoint y: 204, distance: 145.7
click at [258, 204] on input "shsrr.frontdesk@gmail.com" at bounding box center [358, 193] width 209 height 26
click at [169, 156] on div "HotelPrepayLogic® - Resend Hotel Payment Authorization We will attempt to email…" at bounding box center [473, 133] width 919 height 266
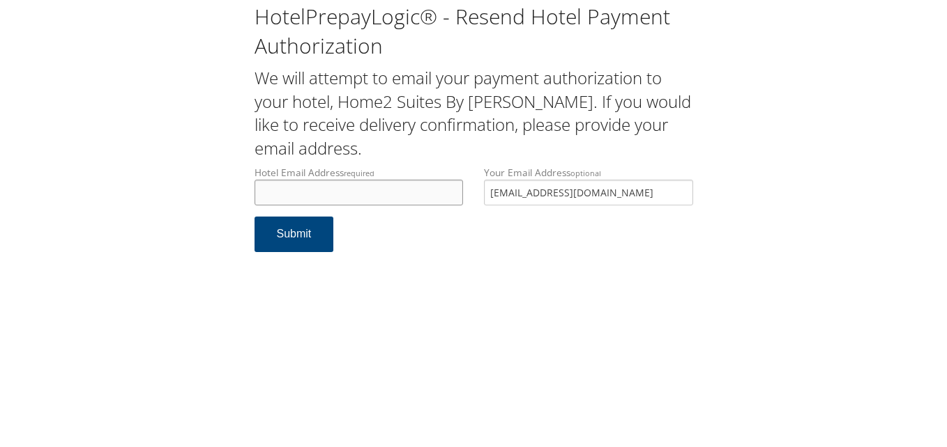
click at [355, 204] on input "Hotel Email Address required" at bounding box center [358, 193] width 209 height 26
type input "home2frontdesk@sychotels.com"
click at [292, 245] on button "Submit" at bounding box center [293, 235] width 79 height 36
drag, startPoint x: 270, startPoint y: 201, endPoint x: 204, endPoint y: 201, distance: 66.2
click at [204, 201] on div "HotelPrepayLogic® - Resend Hotel Payment Authorization We will attempt to email…" at bounding box center [473, 133] width 919 height 266
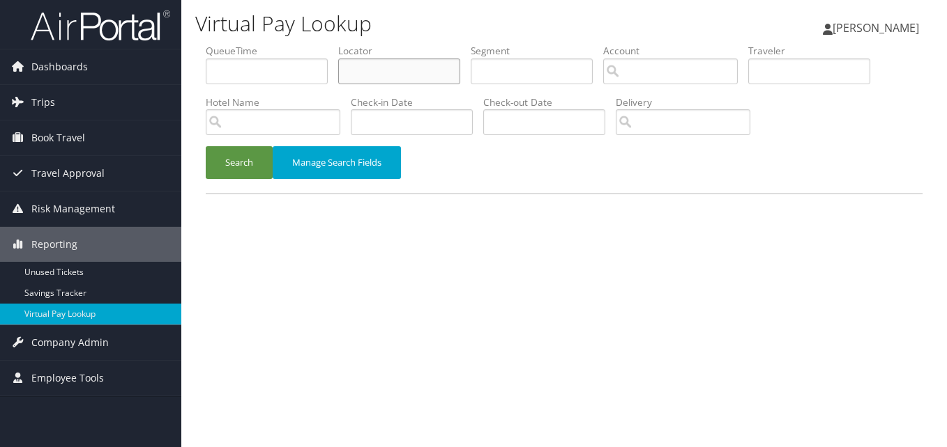
click at [358, 73] on input "text" at bounding box center [399, 72] width 122 height 26
paste input "[DATE] - Ecare/[PERSON_NAME] - Rep " [PERSON_NAME] " stated Auth form was not o…"
type input "[DATE] - Ecare/[PERSON_NAME] - Rep " [PERSON_NAME] " stated Auth form was not o…"
paste input "DYLRHS"
click at [255, 176] on button "Search" at bounding box center [239, 162] width 67 height 33
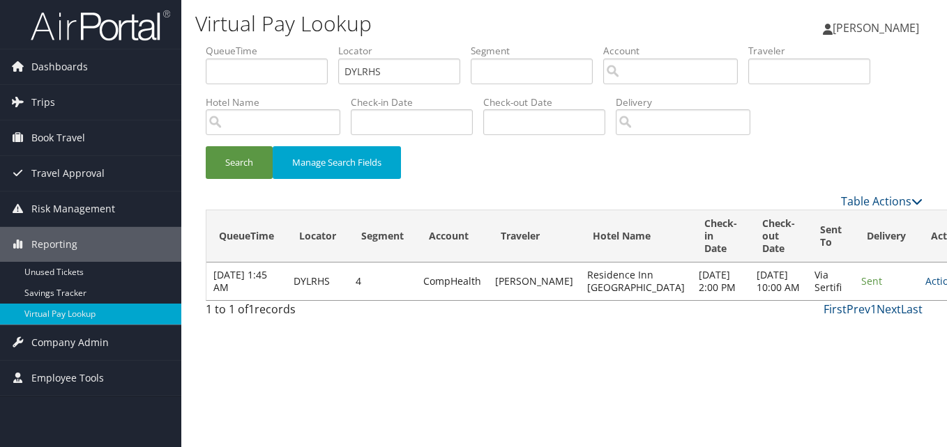
click at [918, 300] on td "Actions Resend Logs View Itinerary" at bounding box center [948, 282] width 61 height 38
click at [925, 288] on link "Actions" at bounding box center [947, 281] width 44 height 13
click at [853, 339] on link "Logs" at bounding box center [863, 338] width 88 height 24
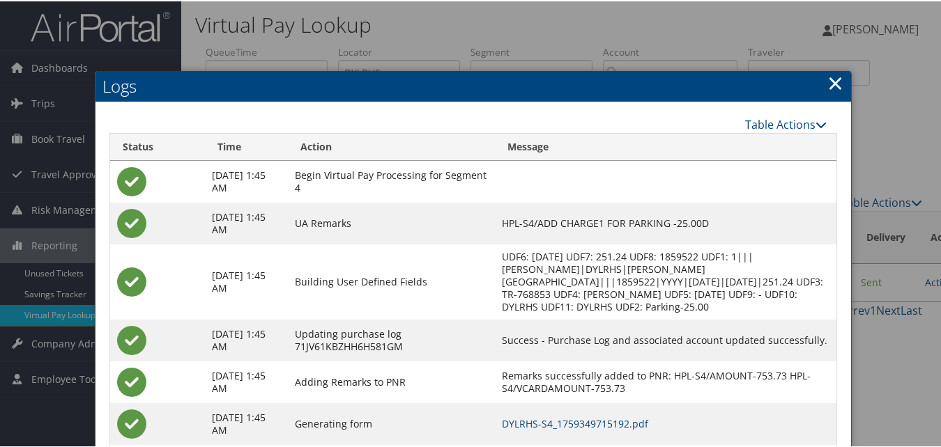
click at [829, 85] on link "×" at bounding box center [835, 82] width 16 height 28
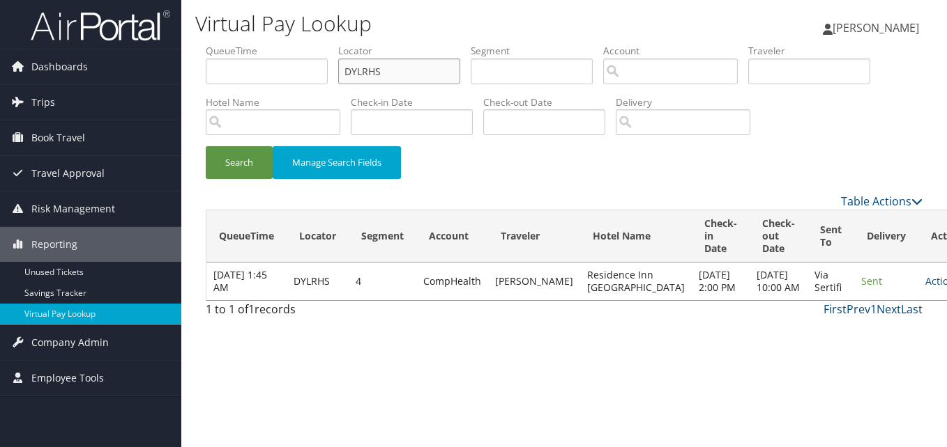
click at [383, 71] on input "DYLRHS" at bounding box center [399, 72] width 122 height 26
paste input "YDOXPK"
type input "YDOXPK"
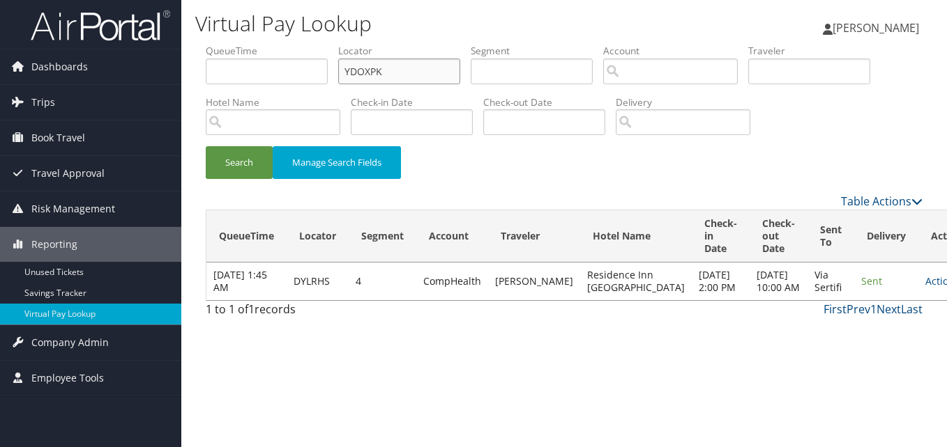
click at [206, 146] on button "Search" at bounding box center [239, 162] width 67 height 33
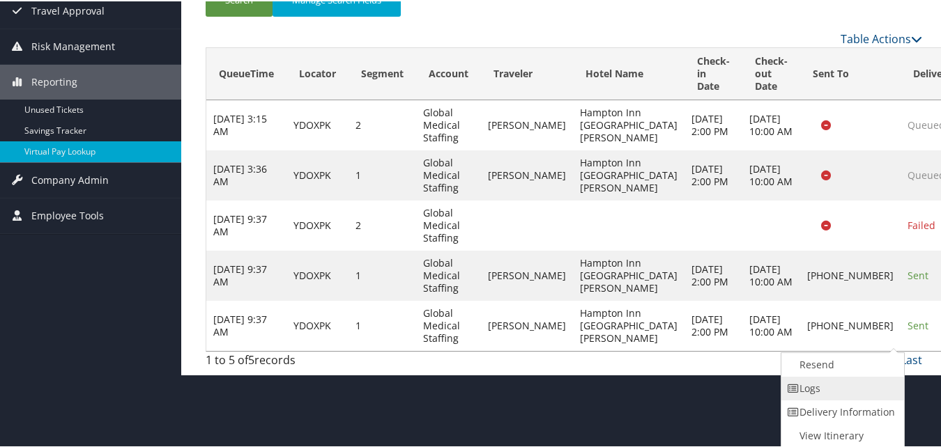
click at [818, 396] on link "Logs" at bounding box center [840, 388] width 119 height 24
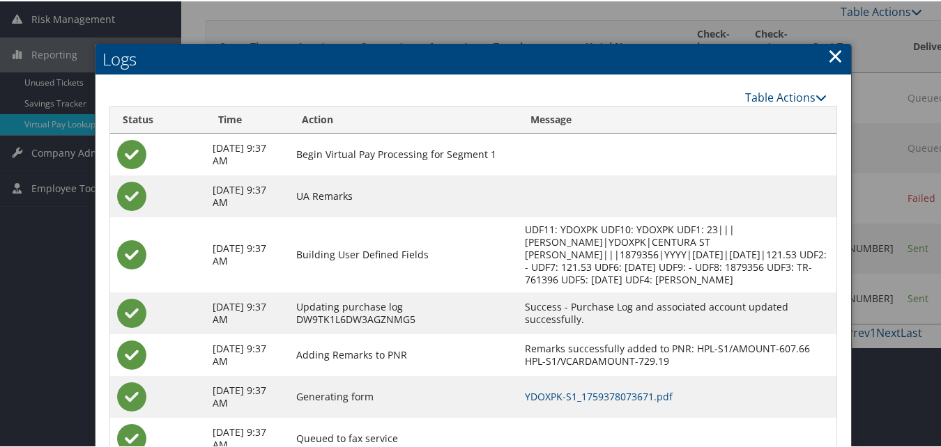
scroll to position [325, 0]
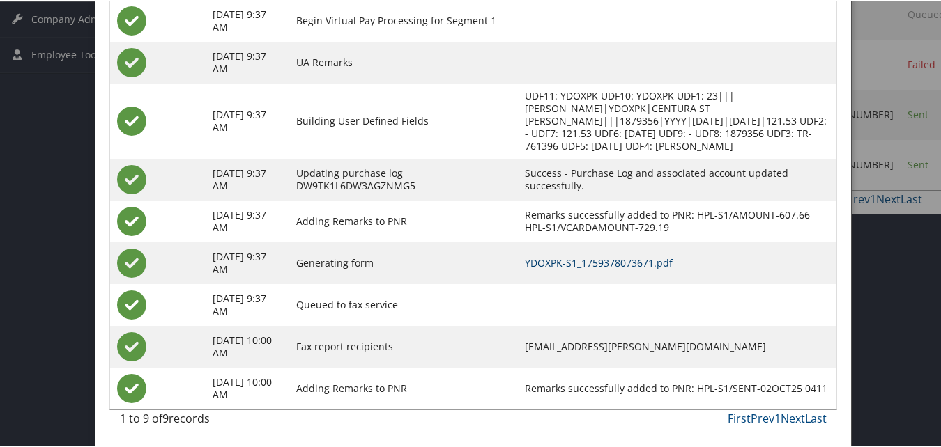
click at [569, 261] on link "YDOXPK-S1_1759378073671.pdf" at bounding box center [599, 261] width 148 height 13
